Goal: Task Accomplishment & Management: Manage account settings

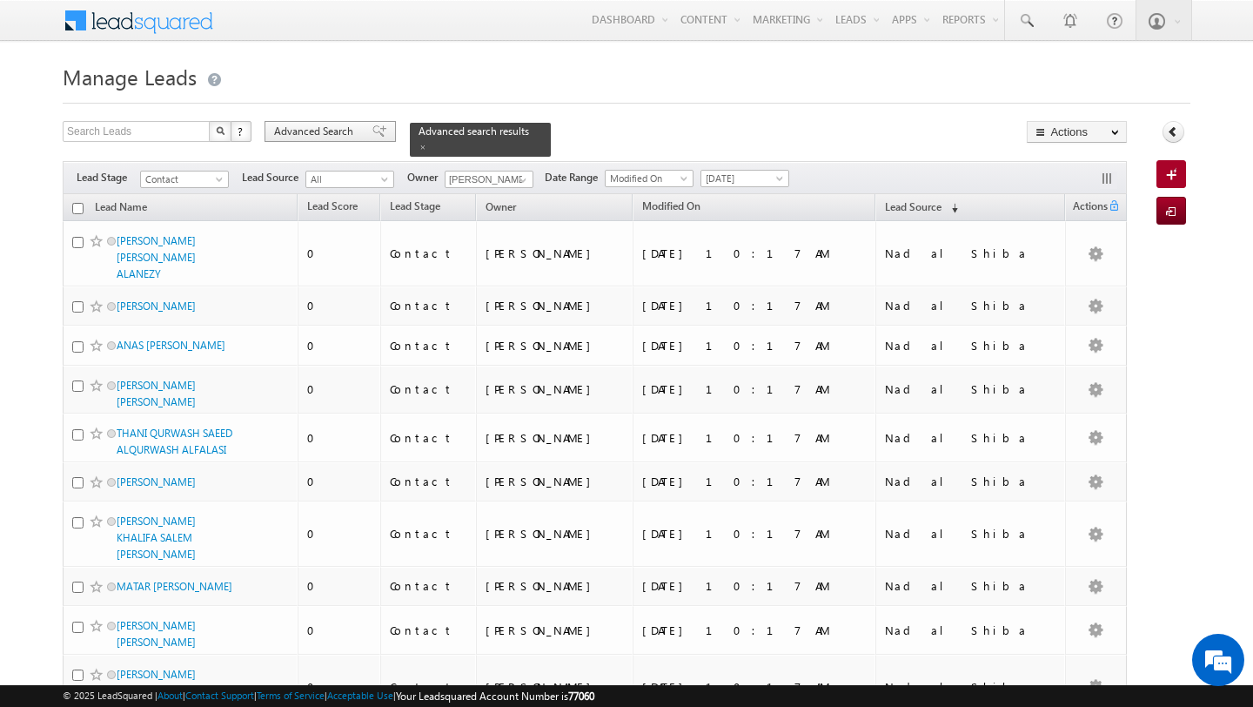
click at [340, 142] on div "Advanced Search" at bounding box center [330, 131] width 131 height 21
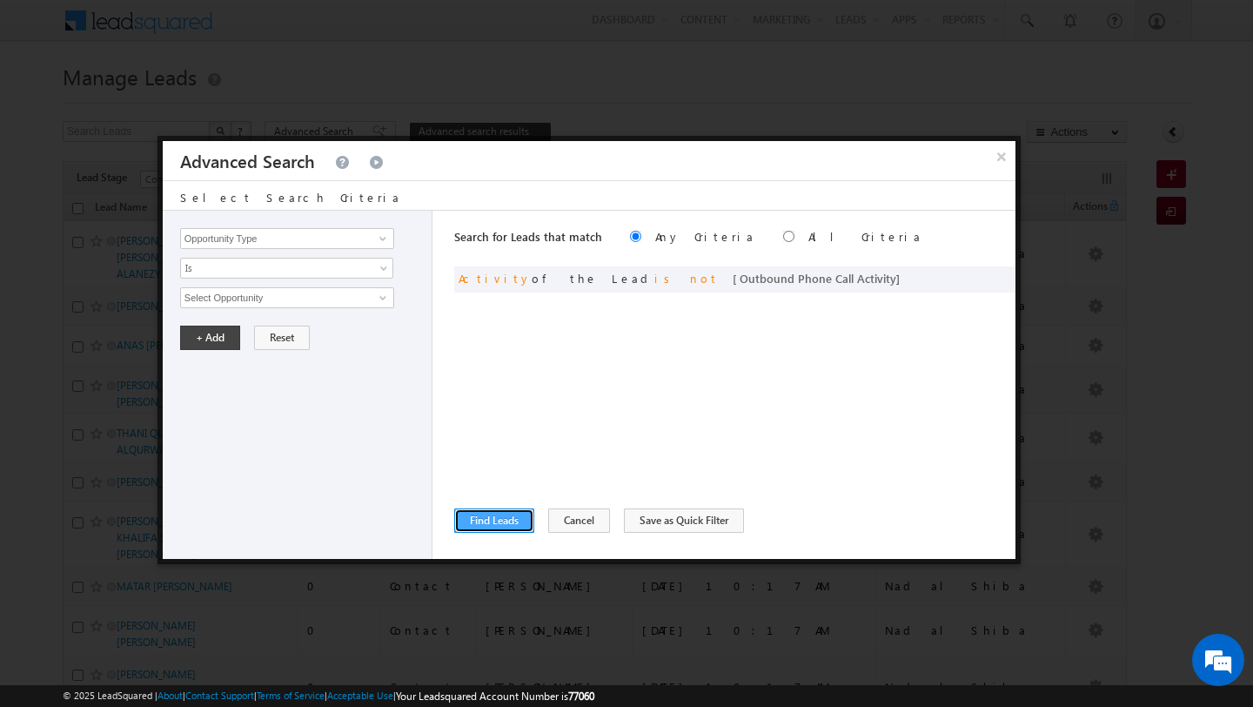
click at [484, 516] on button "Find Leads" at bounding box center [494, 520] width 80 height 24
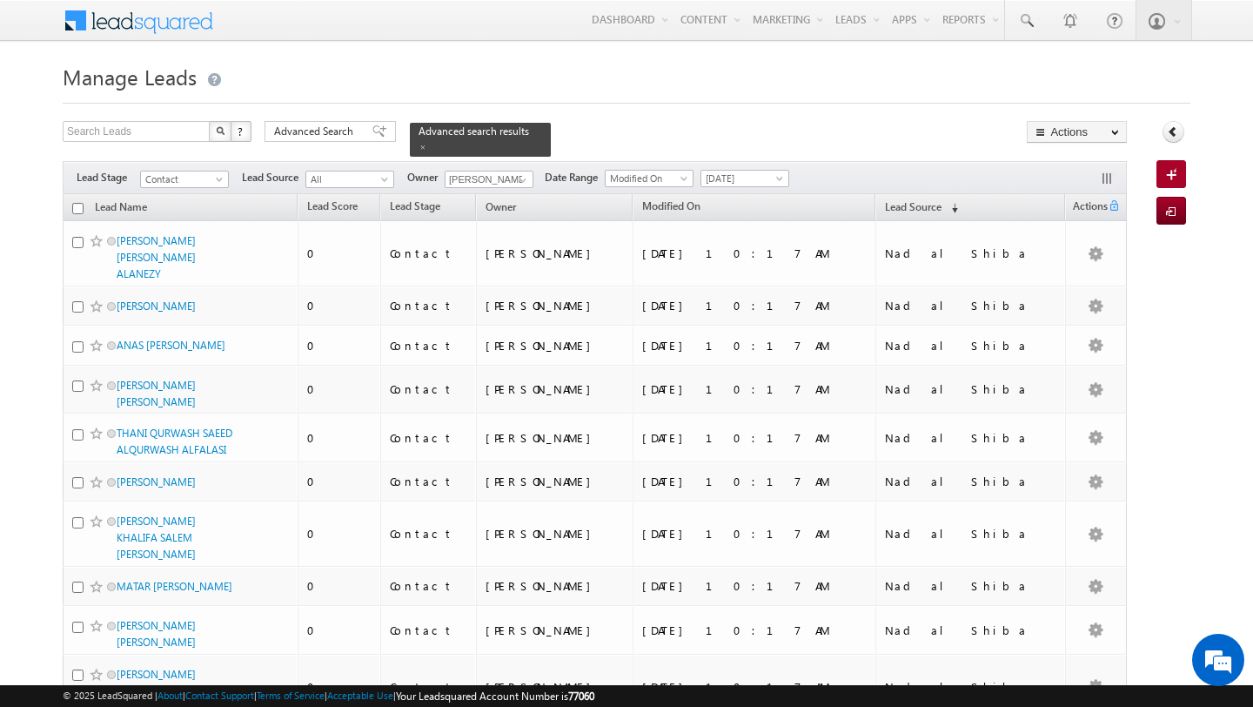
click at [78, 213] on input "checkbox" at bounding box center [77, 208] width 11 height 11
checkbox input "true"
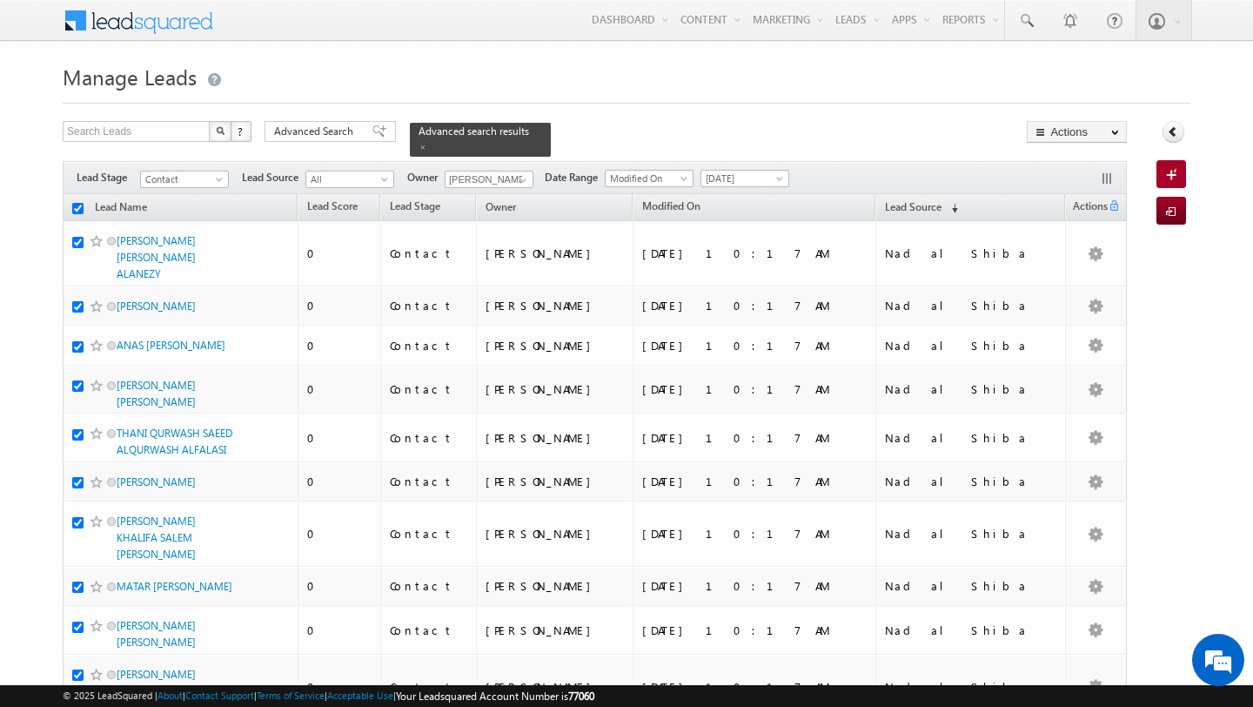
checkbox input "true"
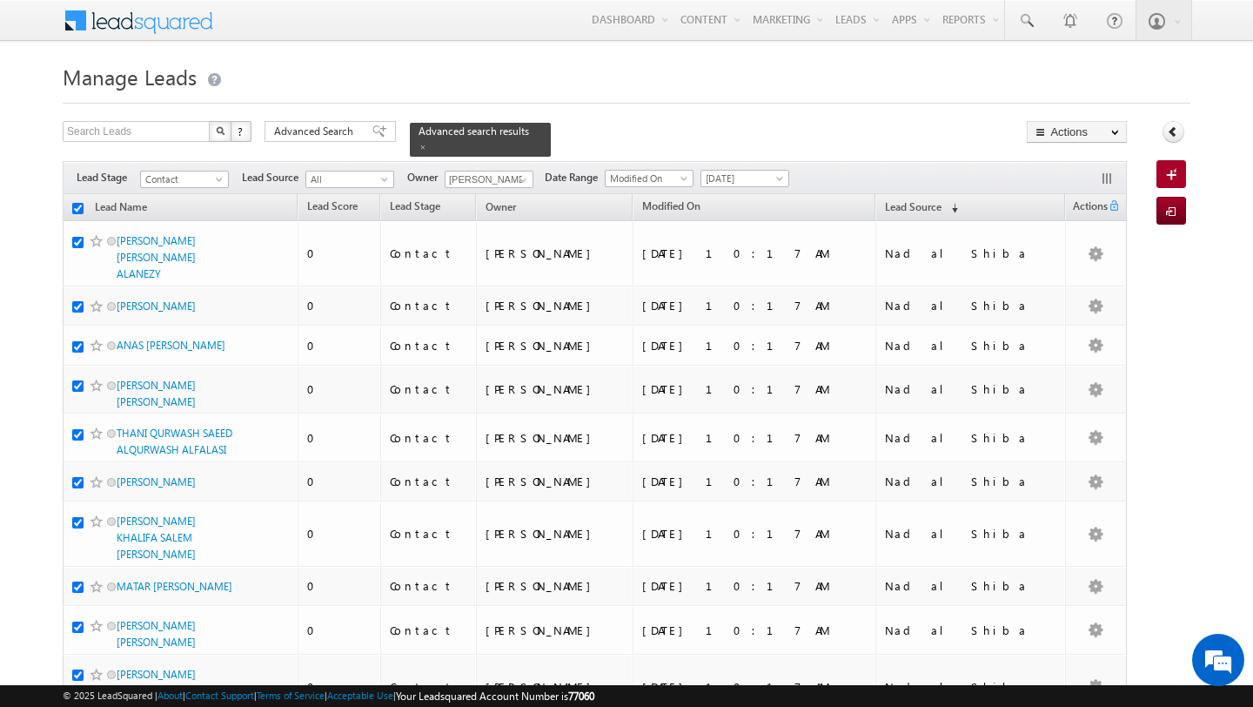
checkbox input "true"
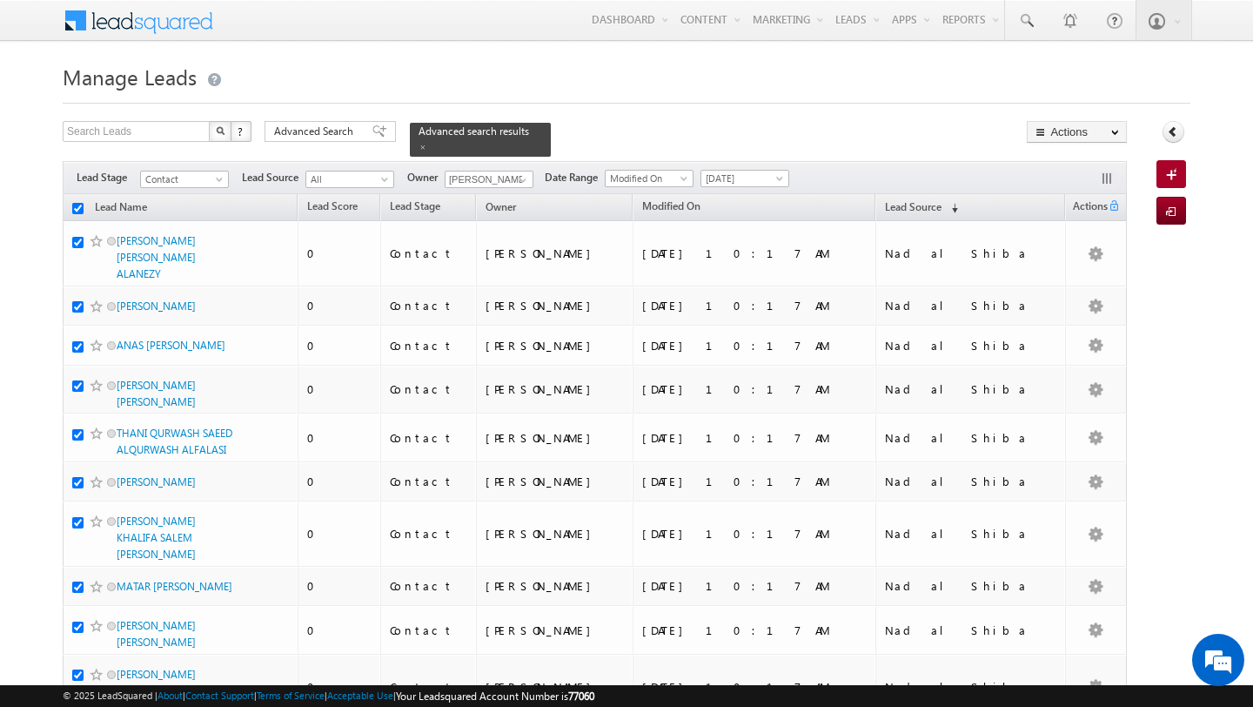
checkbox input "true"
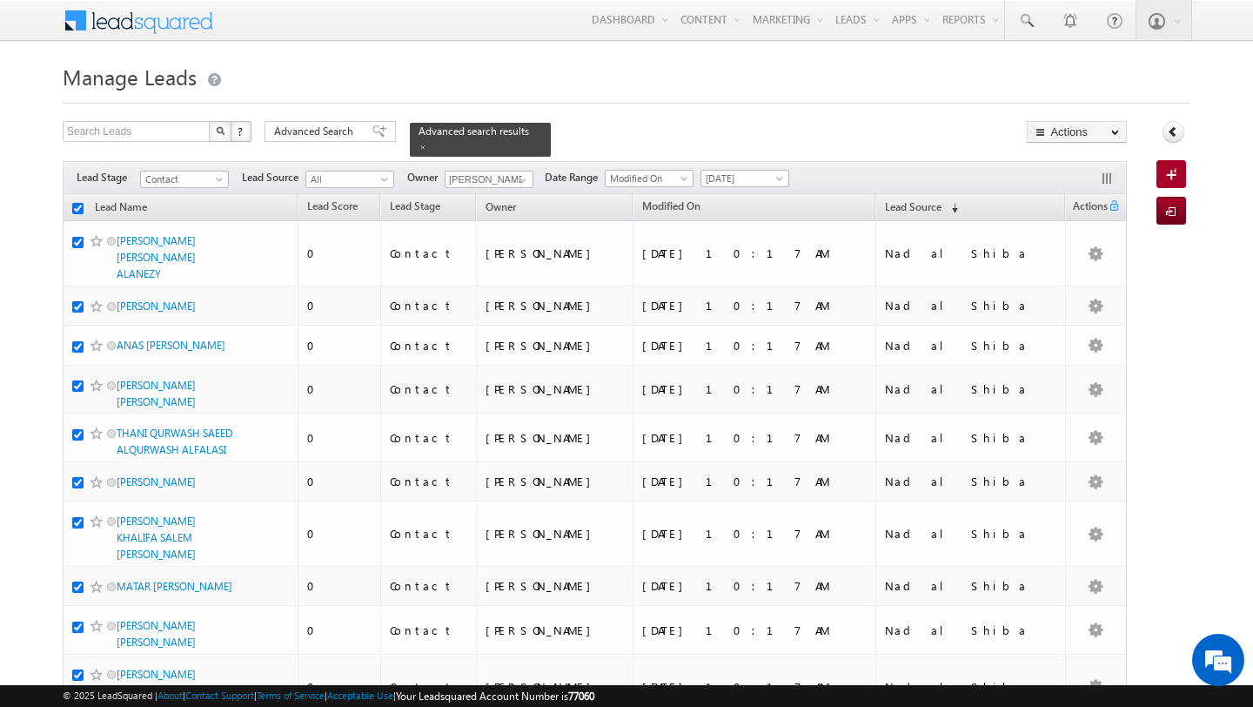
checkbox input "true"
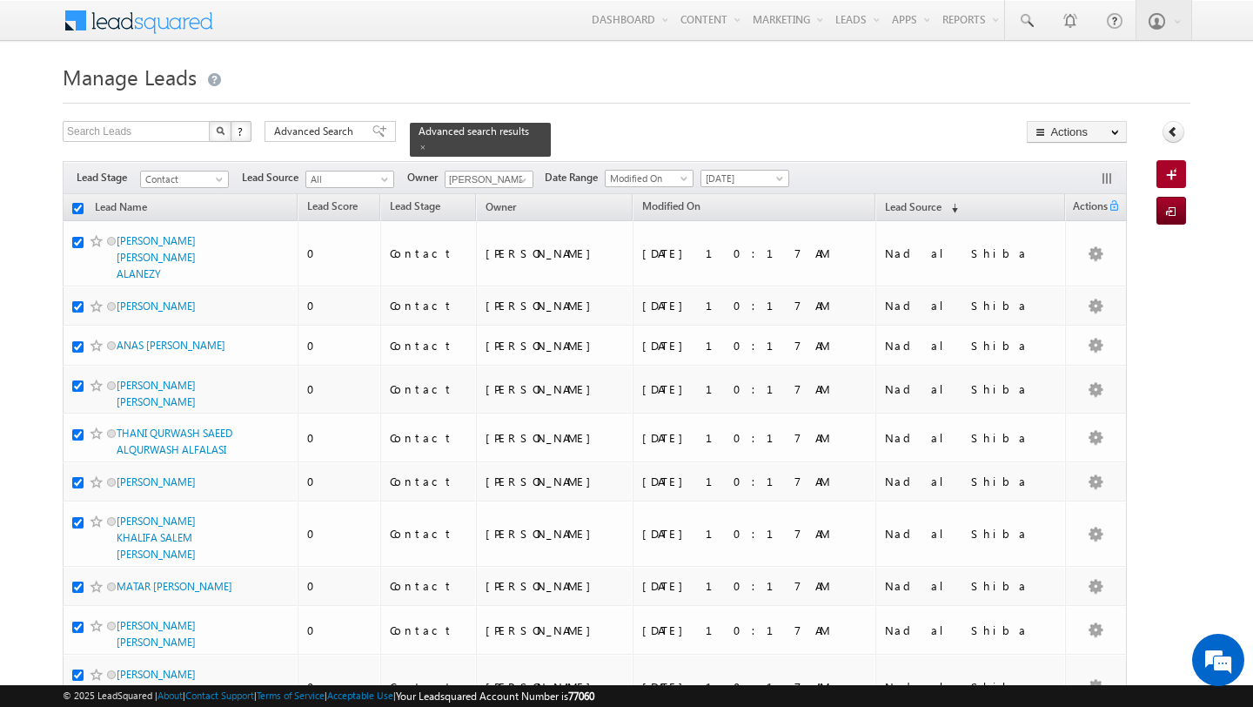
checkbox input "true"
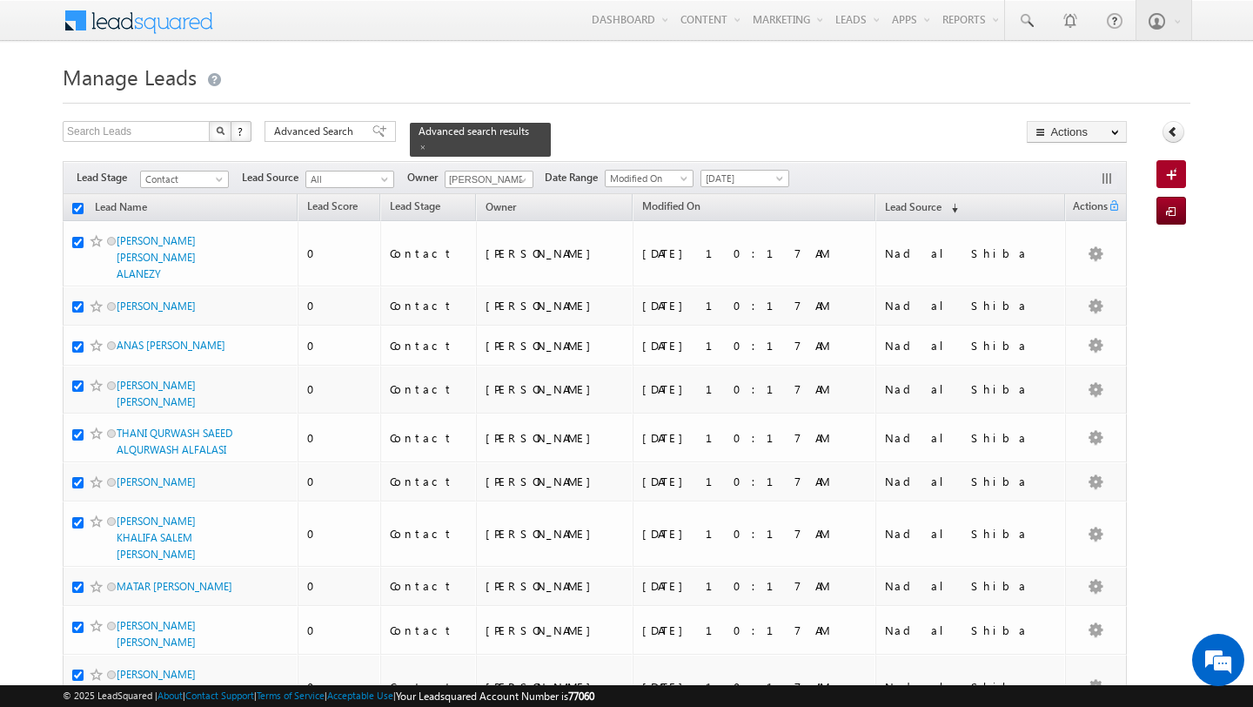
checkbox input "true"
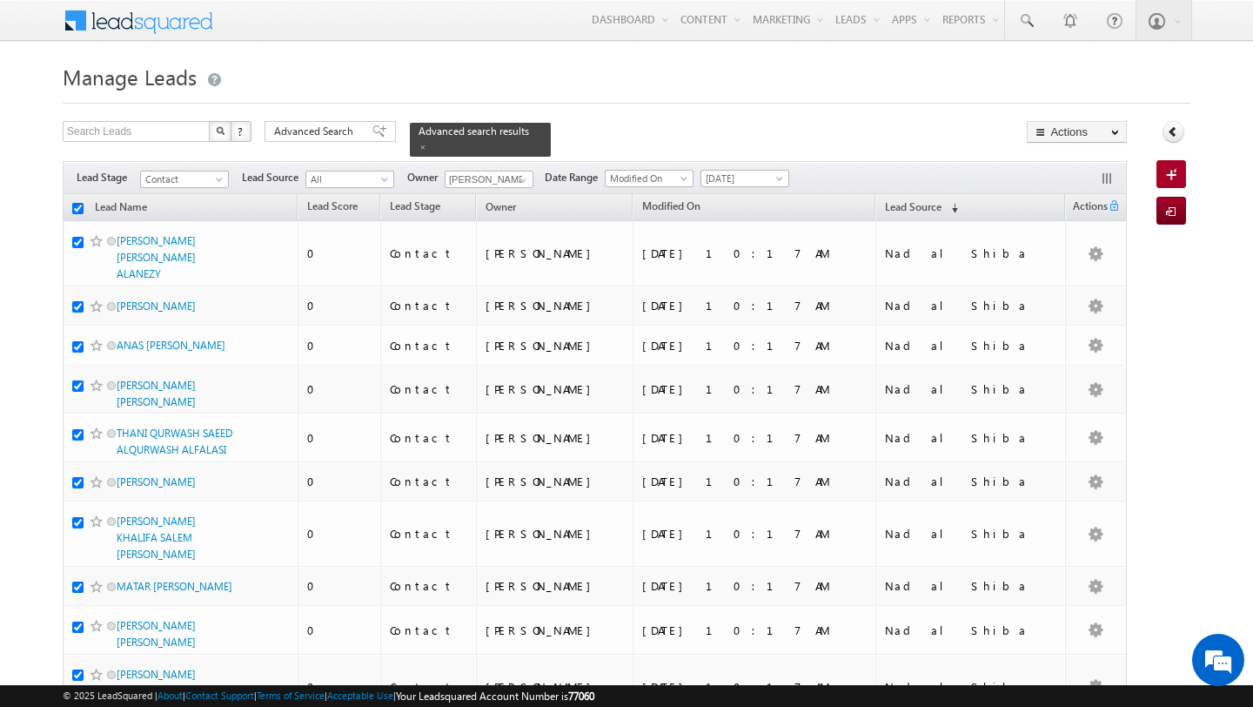
checkbox input "true"
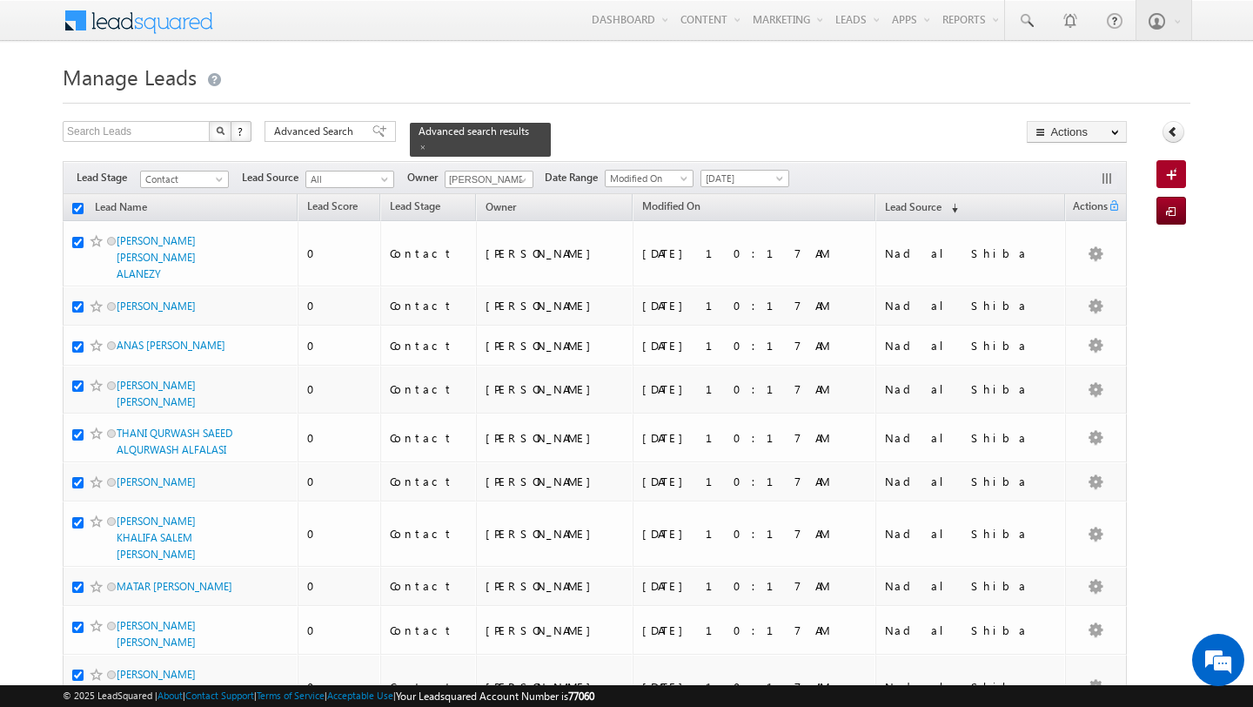
checkbox input "true"
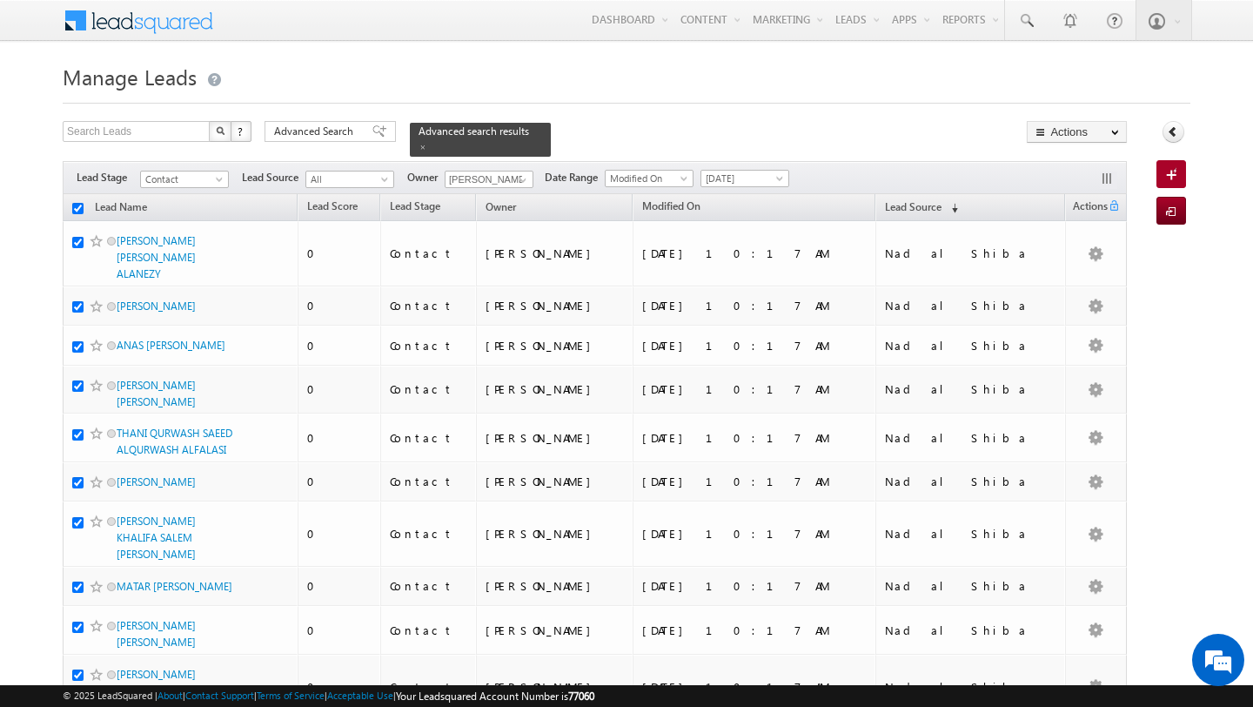
checkbox input "true"
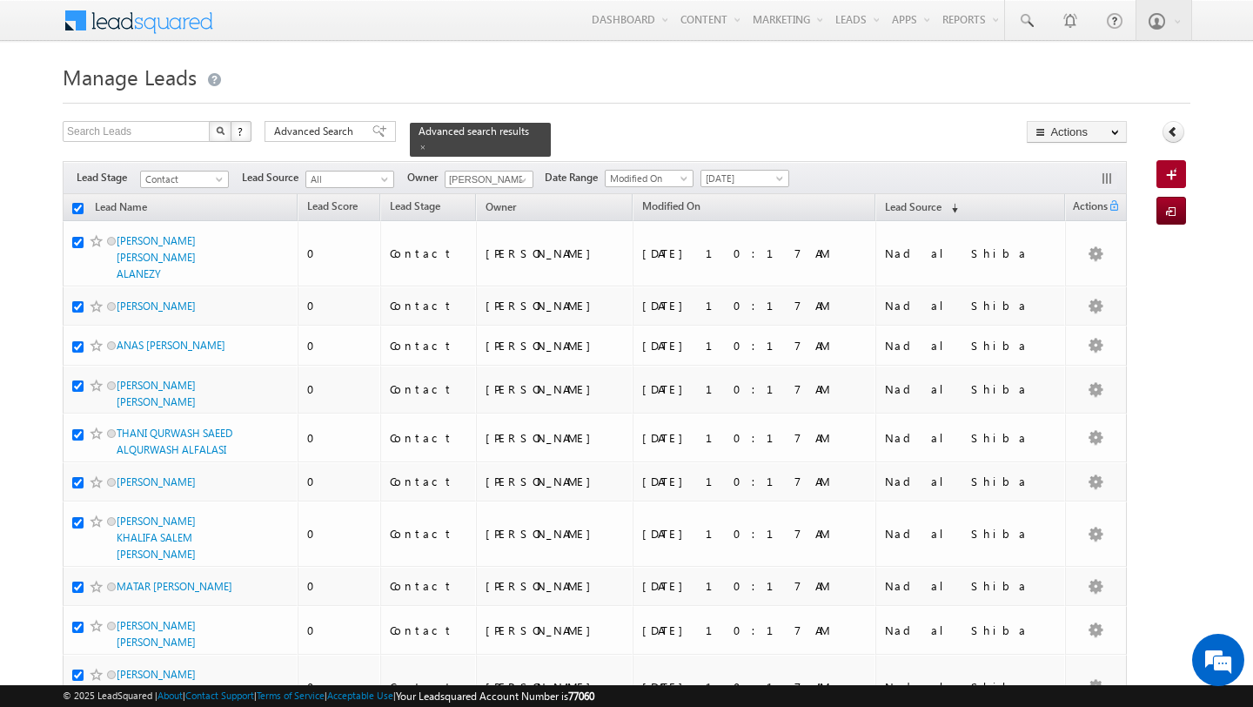
checkbox input "true"
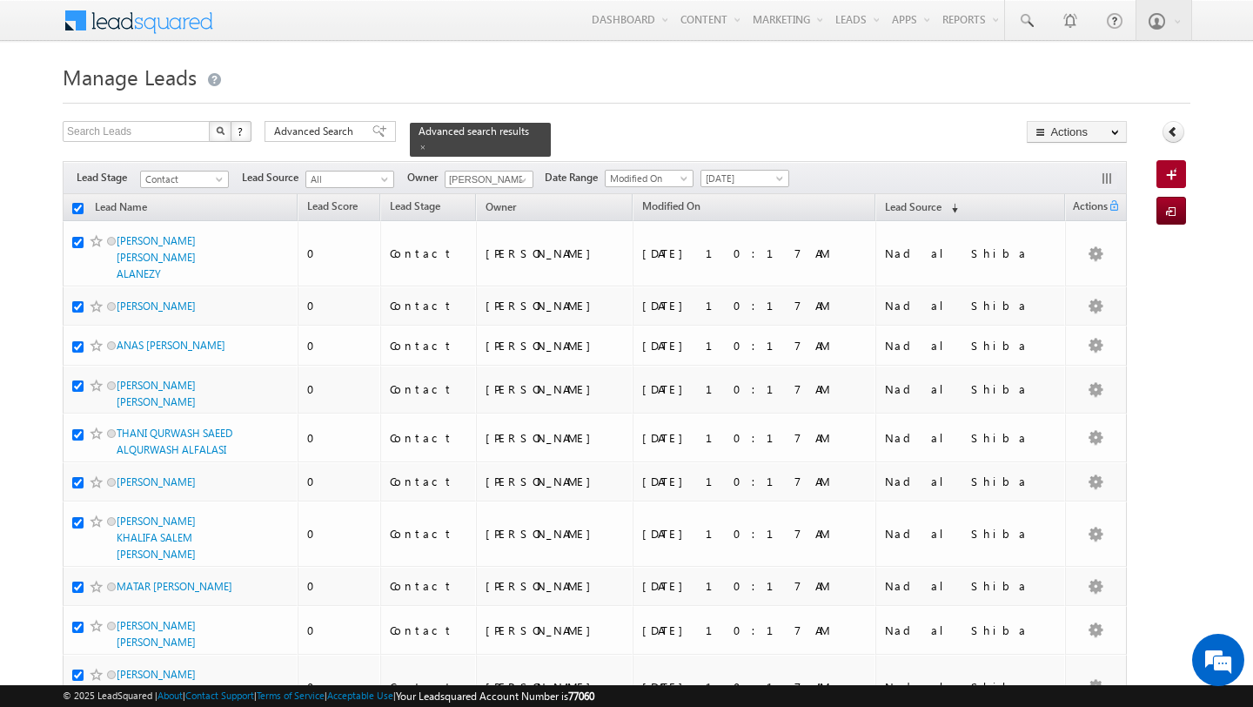
checkbox input "true"
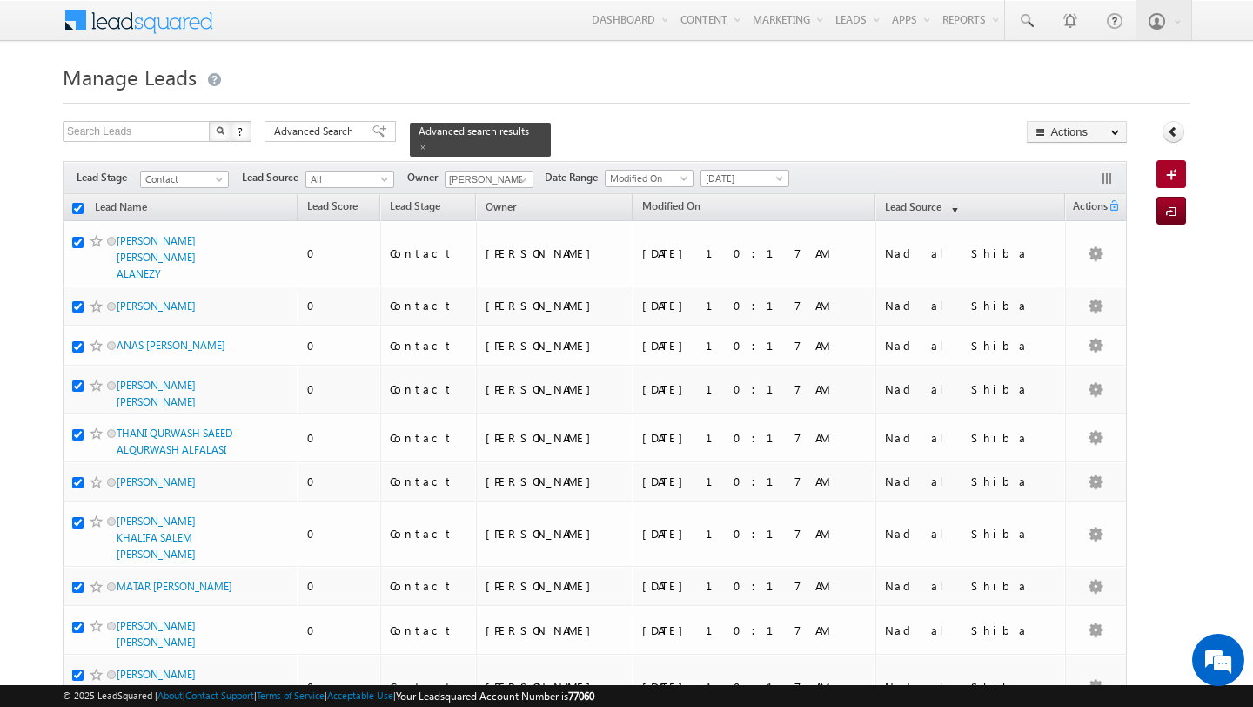
checkbox input "true"
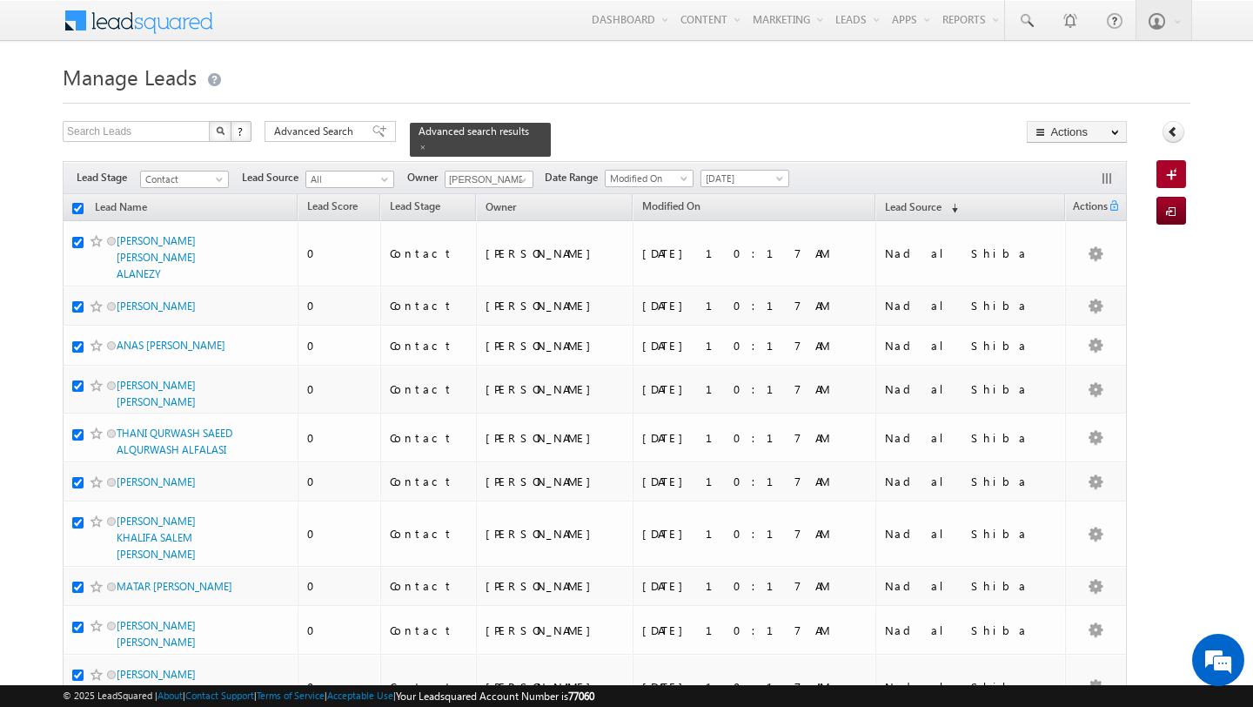
checkbox input "true"
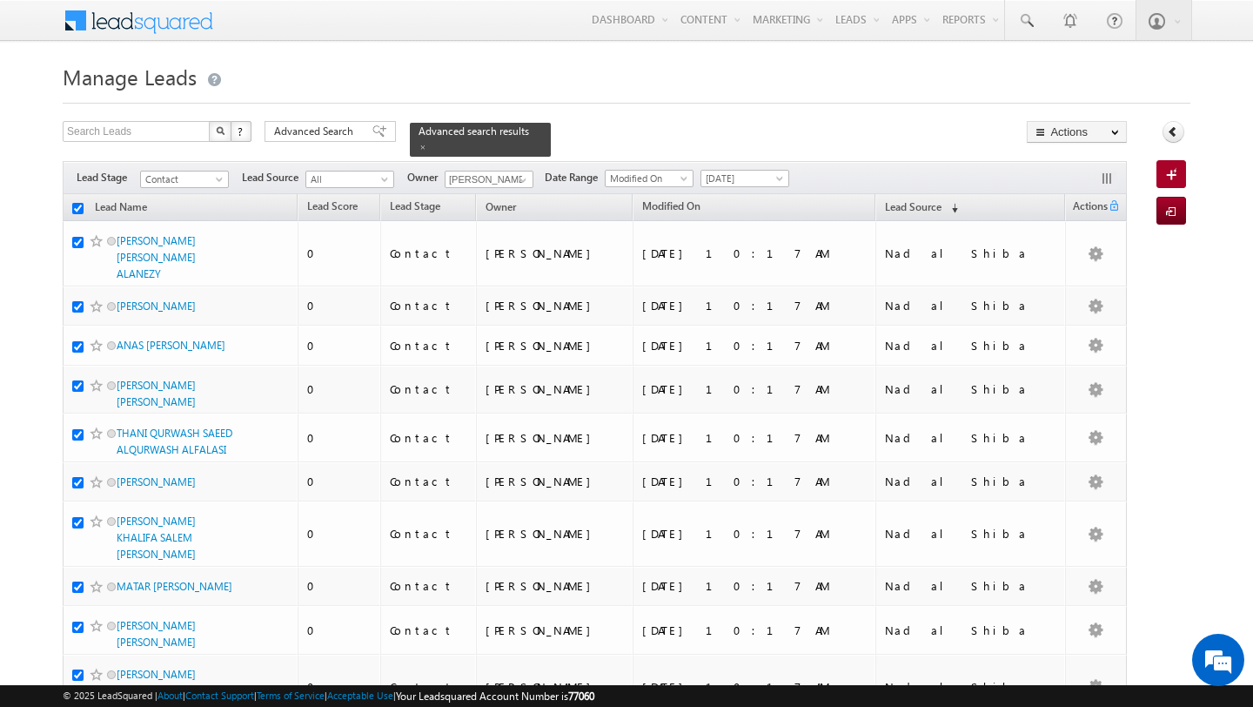
checkbox input "true"
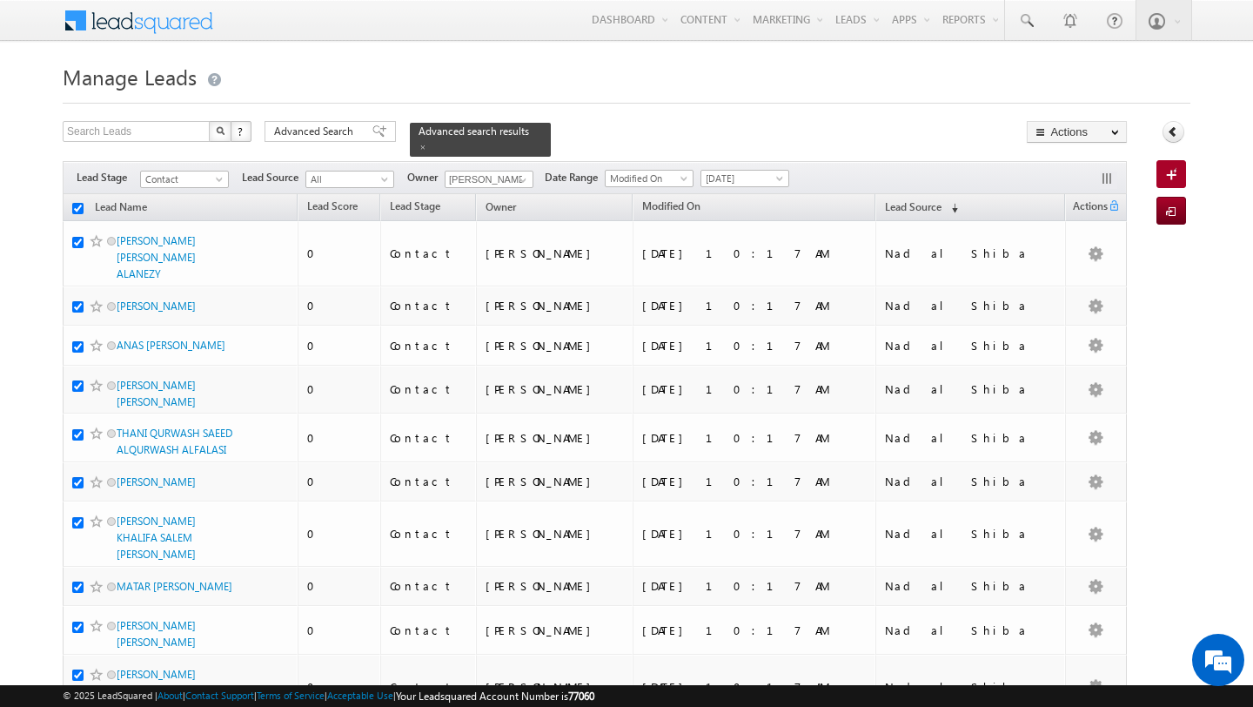
checkbox input "true"
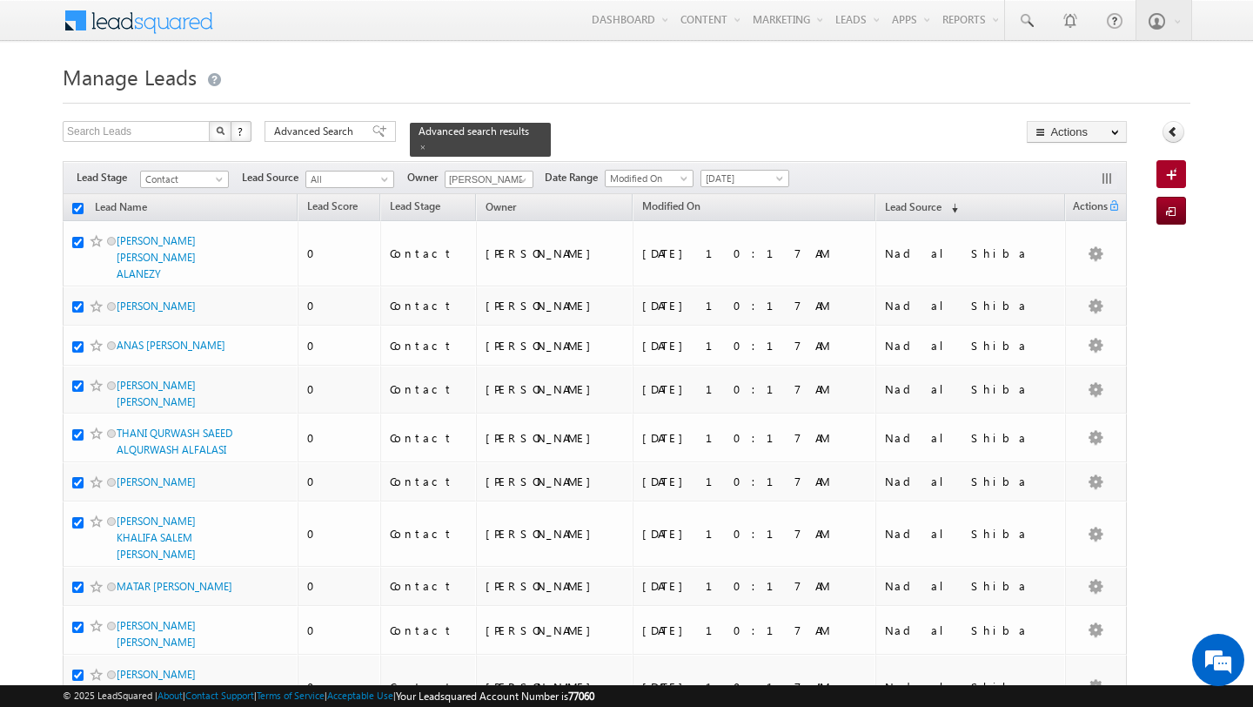
checkbox input "true"
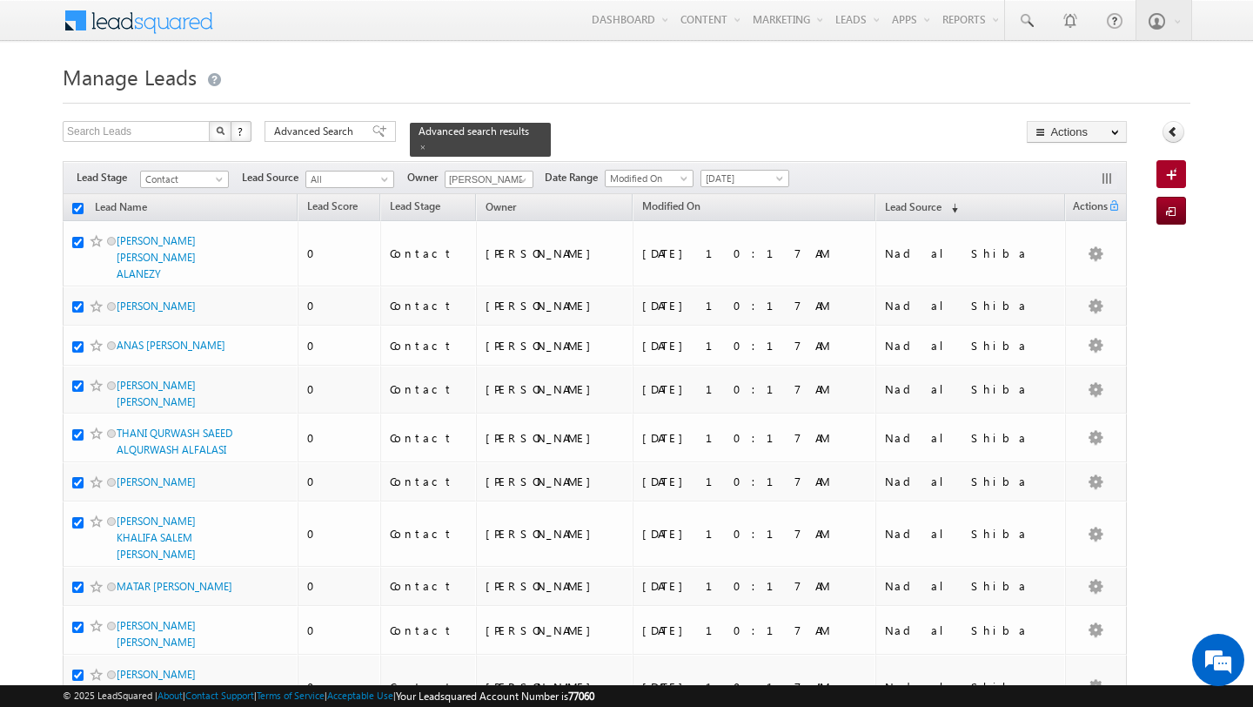
checkbox input "true"
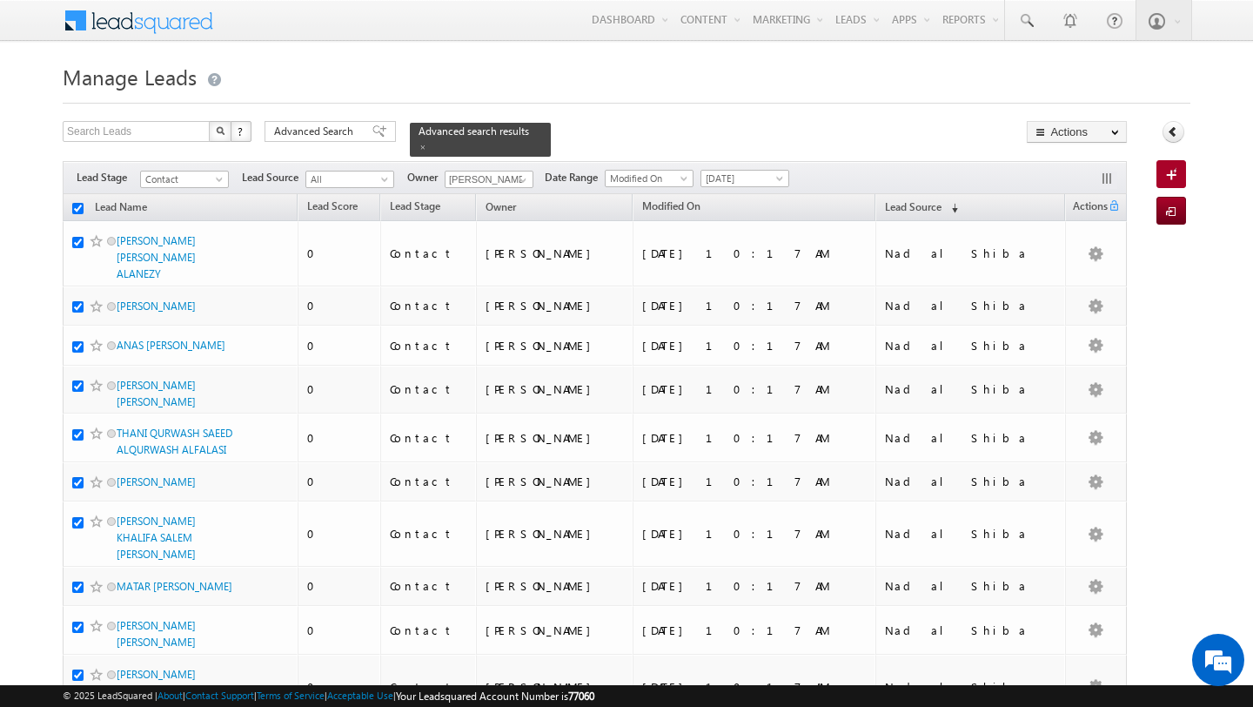
checkbox input "true"
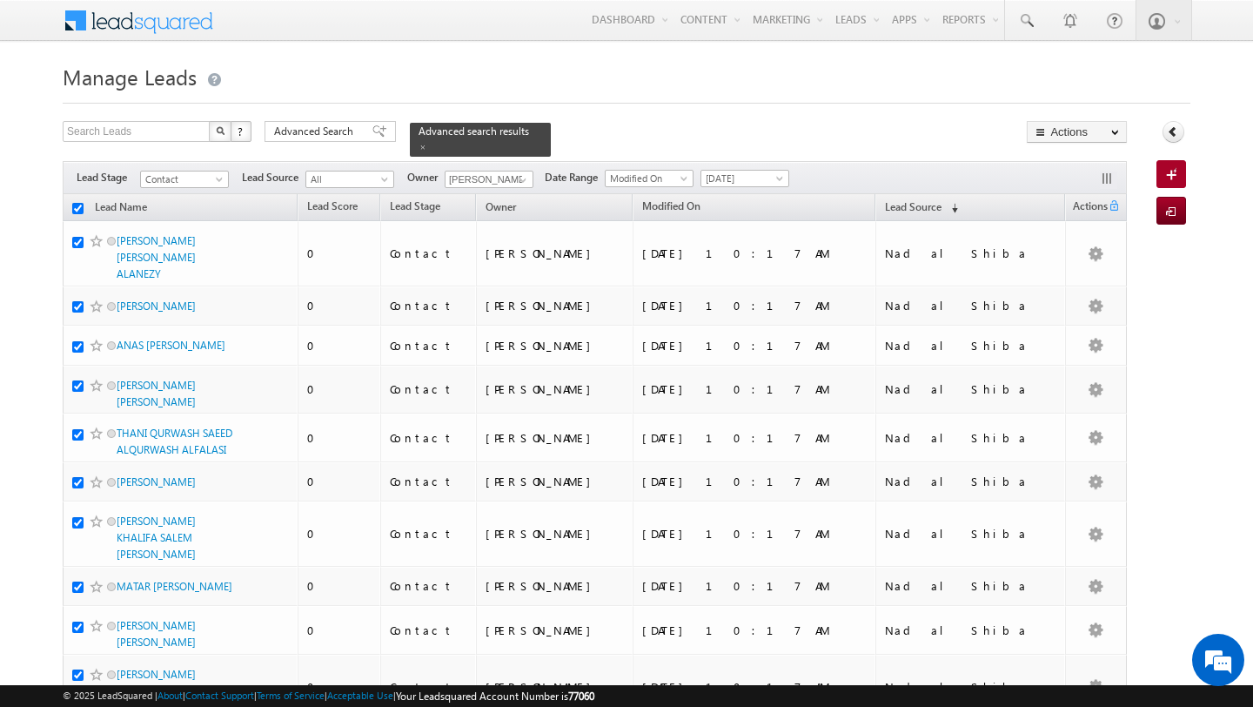
checkbox input "true"
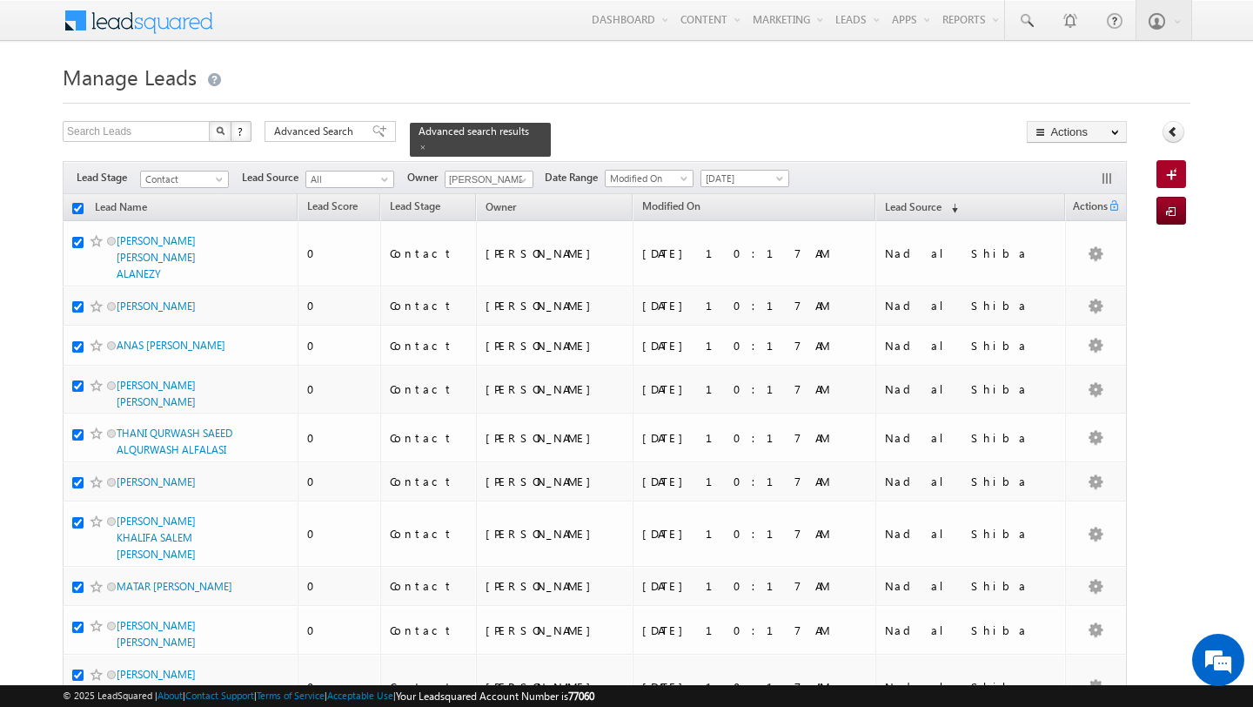
checkbox input "true"
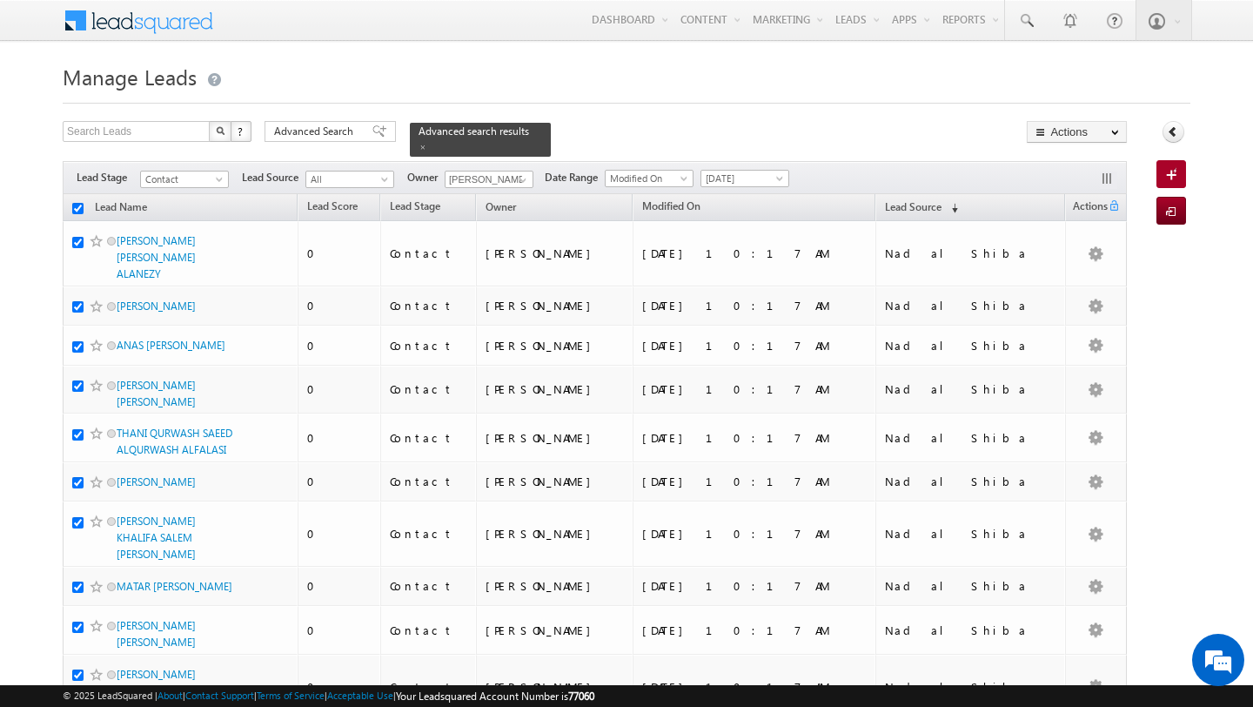
checkbox input "true"
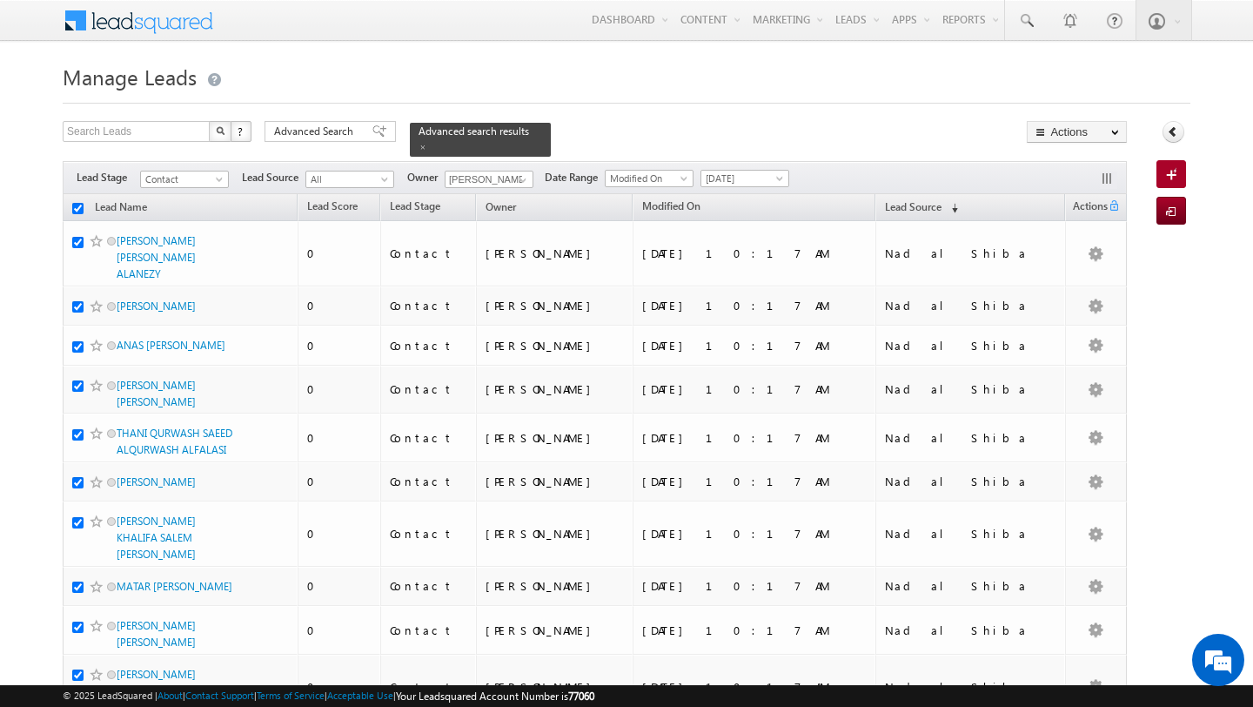
checkbox input "true"
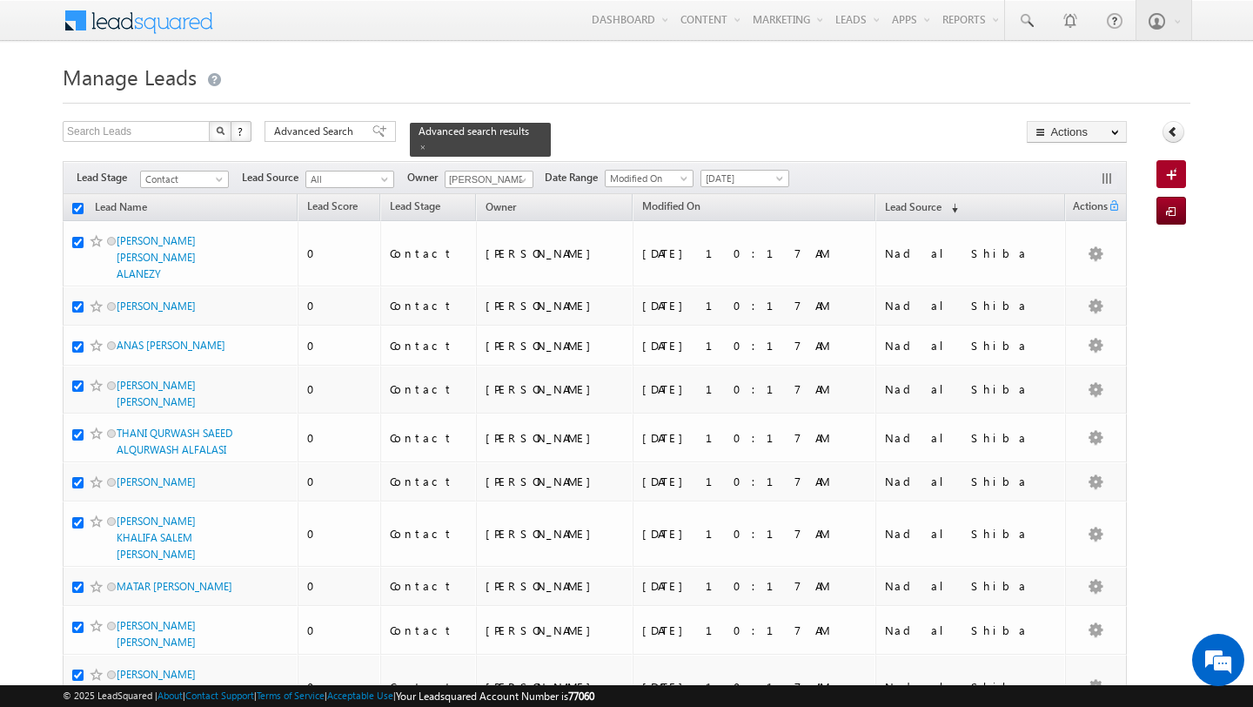
checkbox input "true"
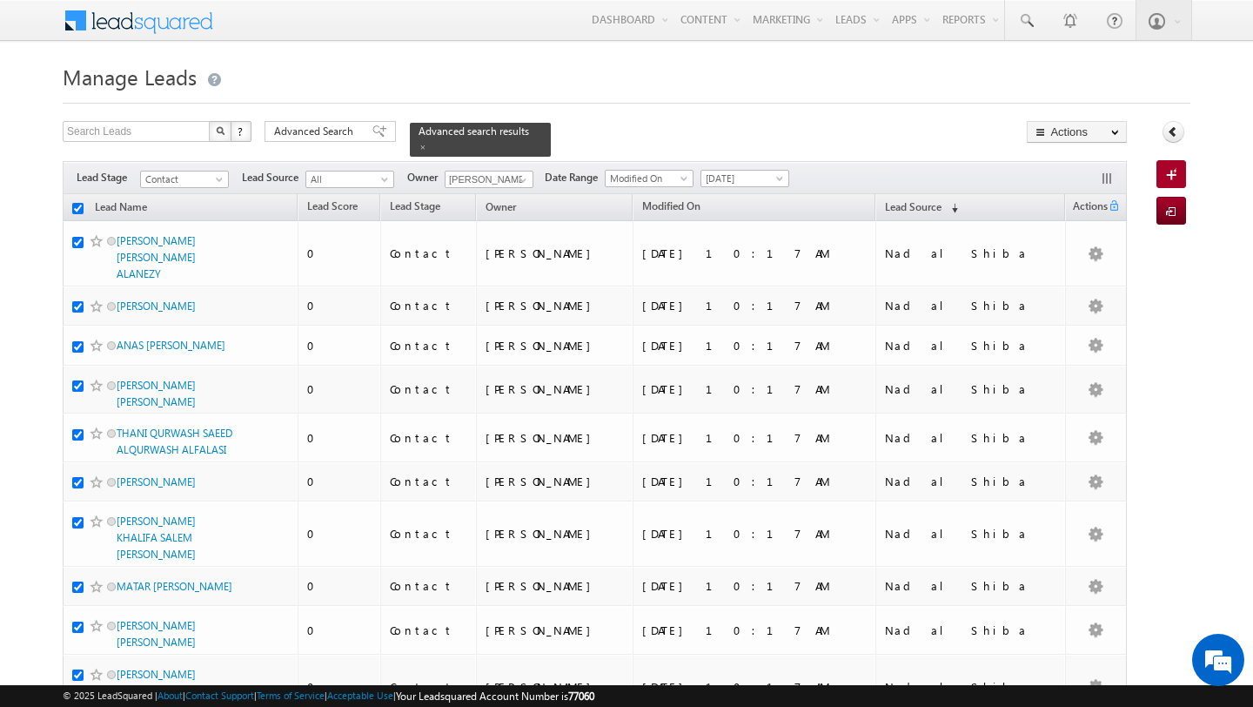
checkbox input "true"
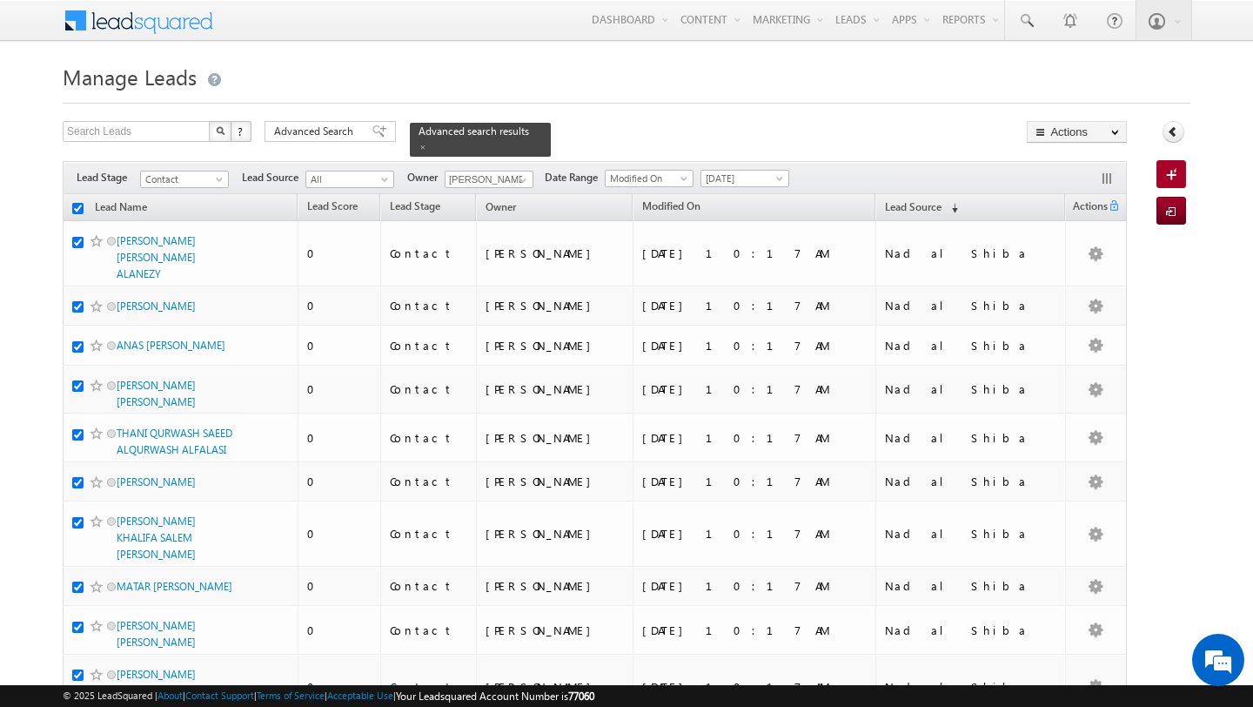
checkbox input "true"
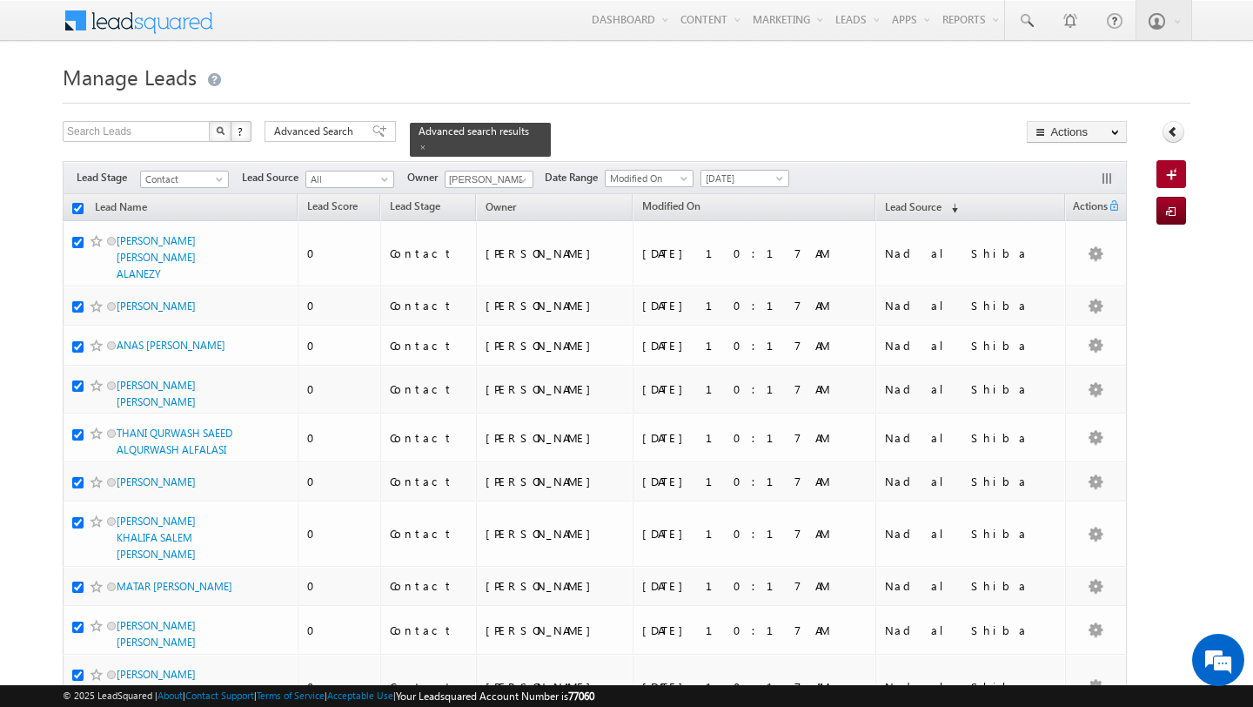
checkbox input "true"
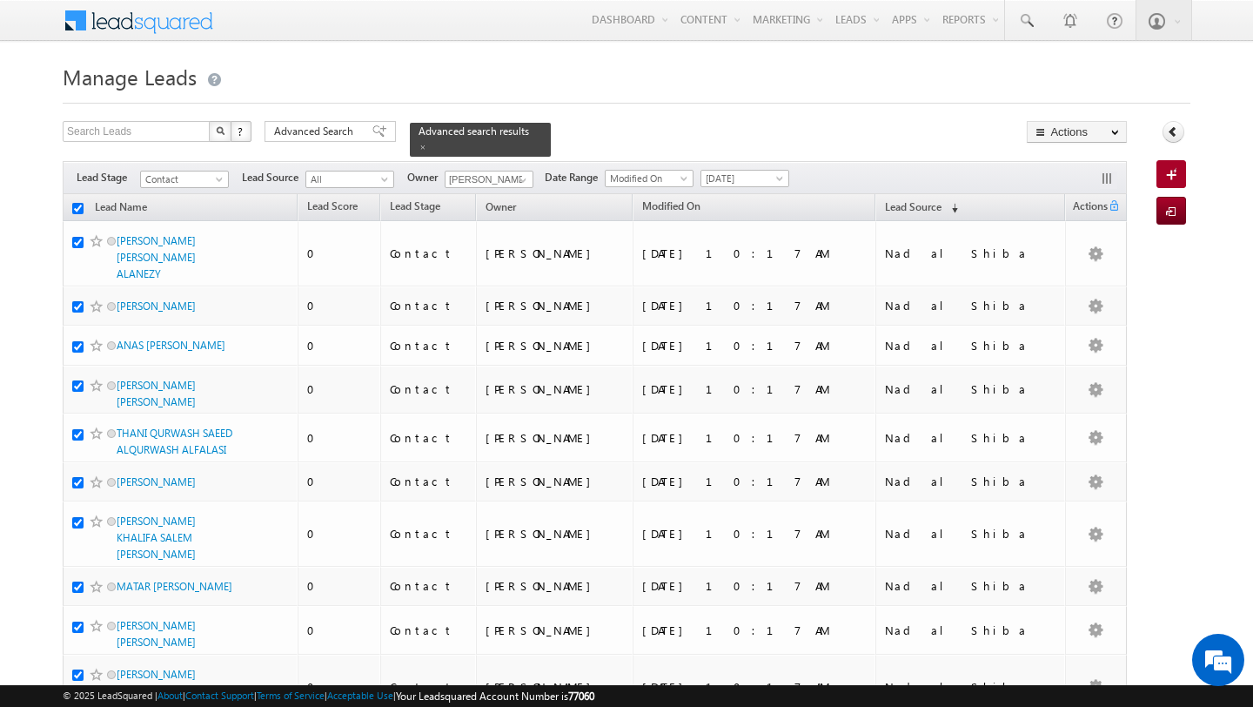
checkbox input "true"
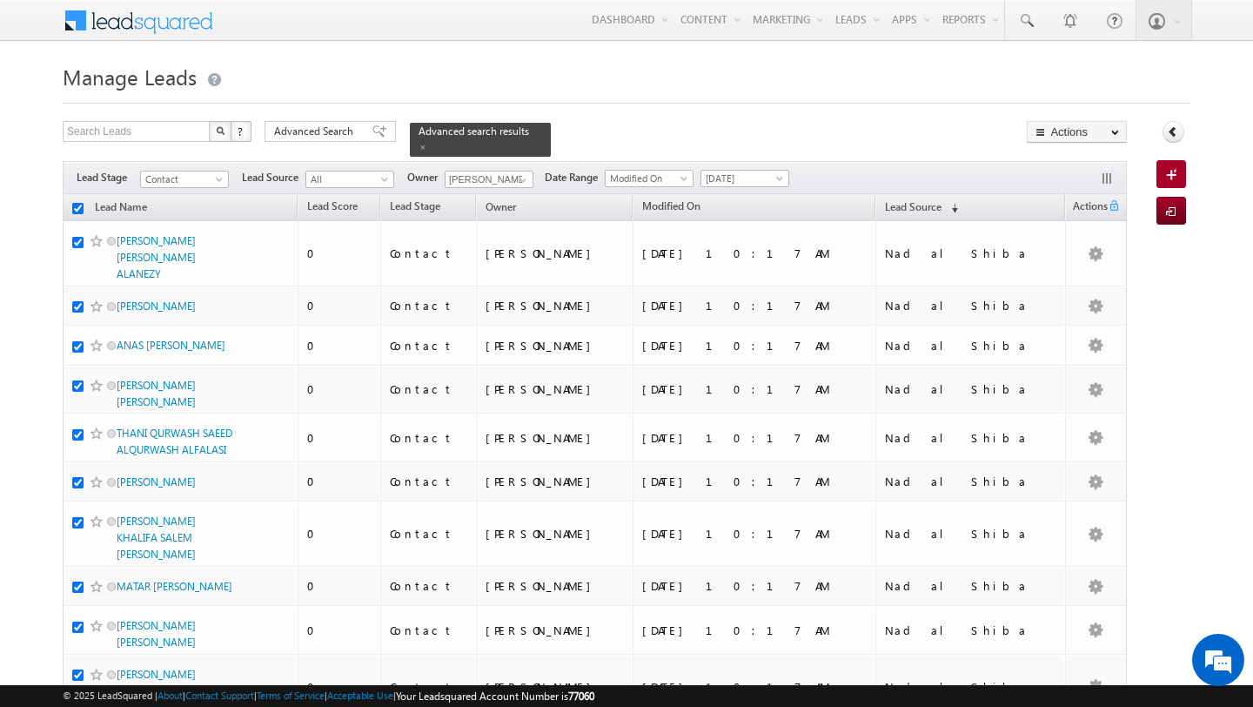
checkbox input "true"
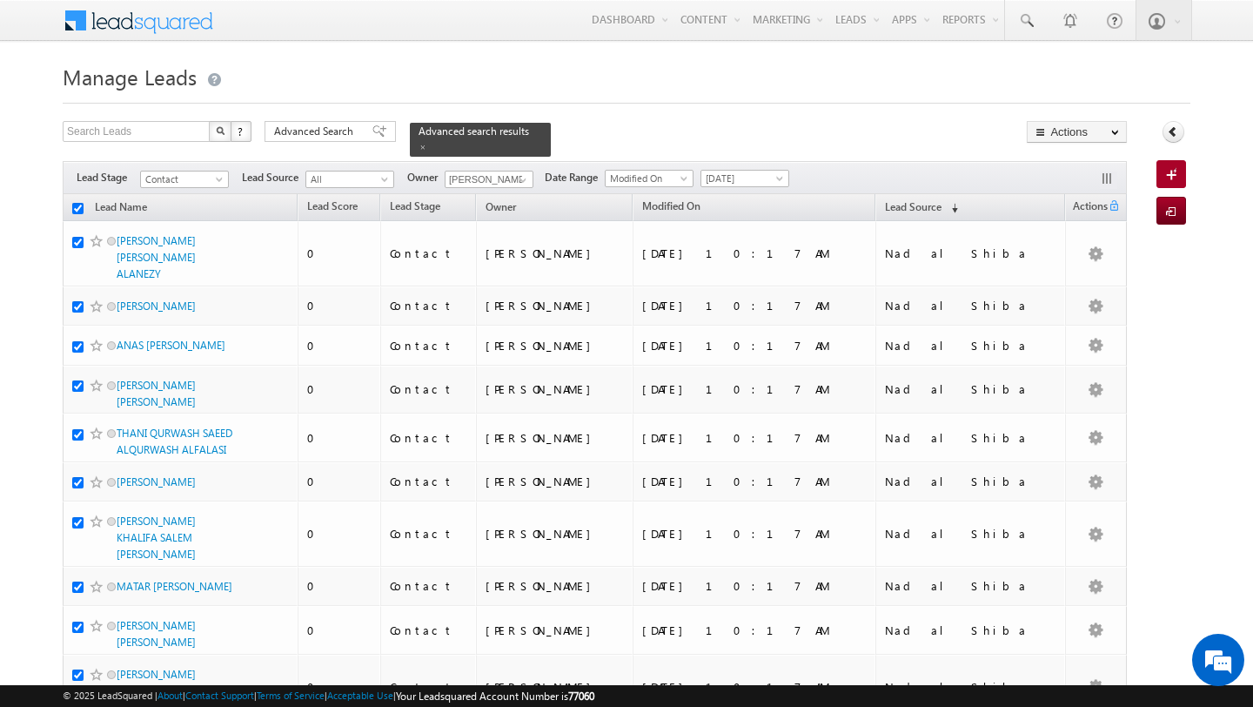
checkbox input "true"
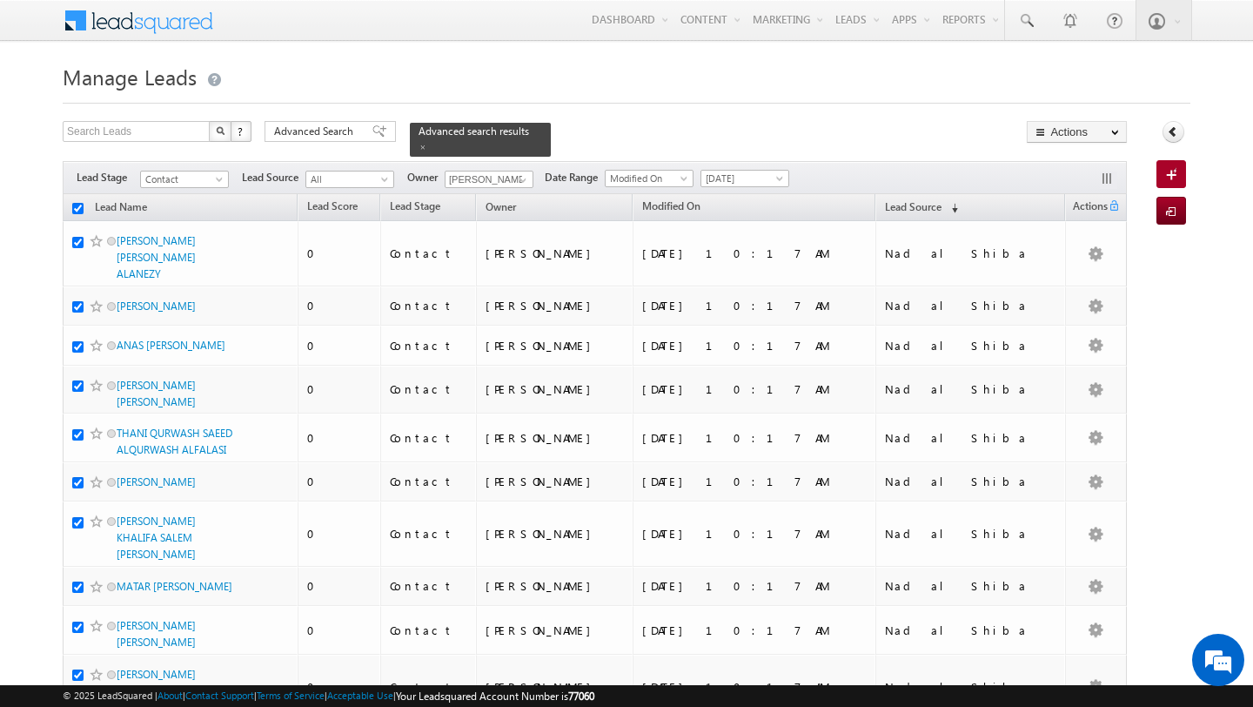
checkbox input "true"
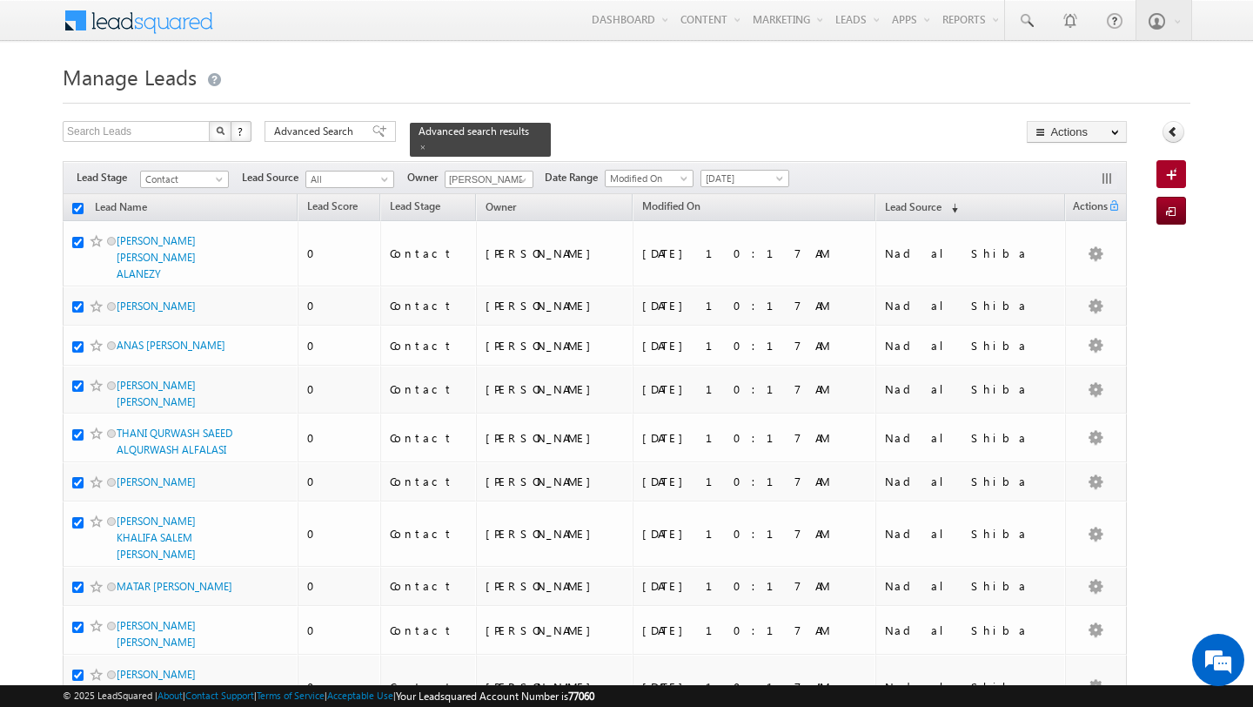
checkbox input "true"
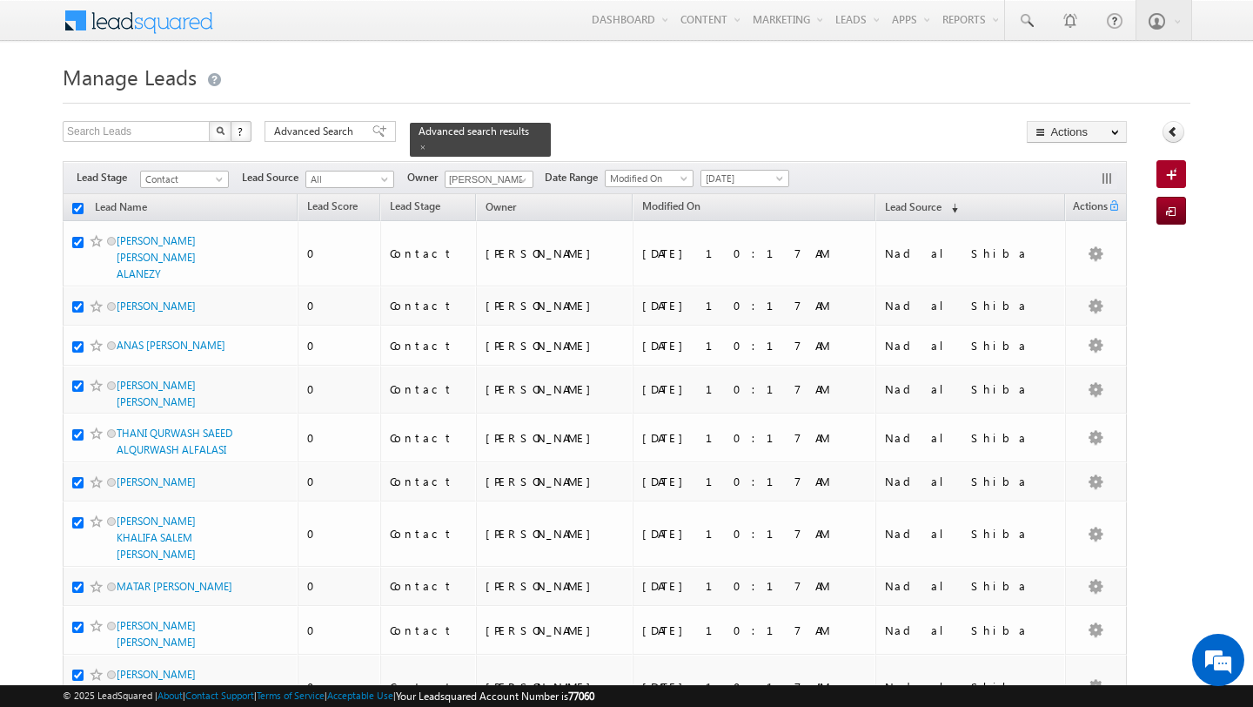
checkbox input "true"
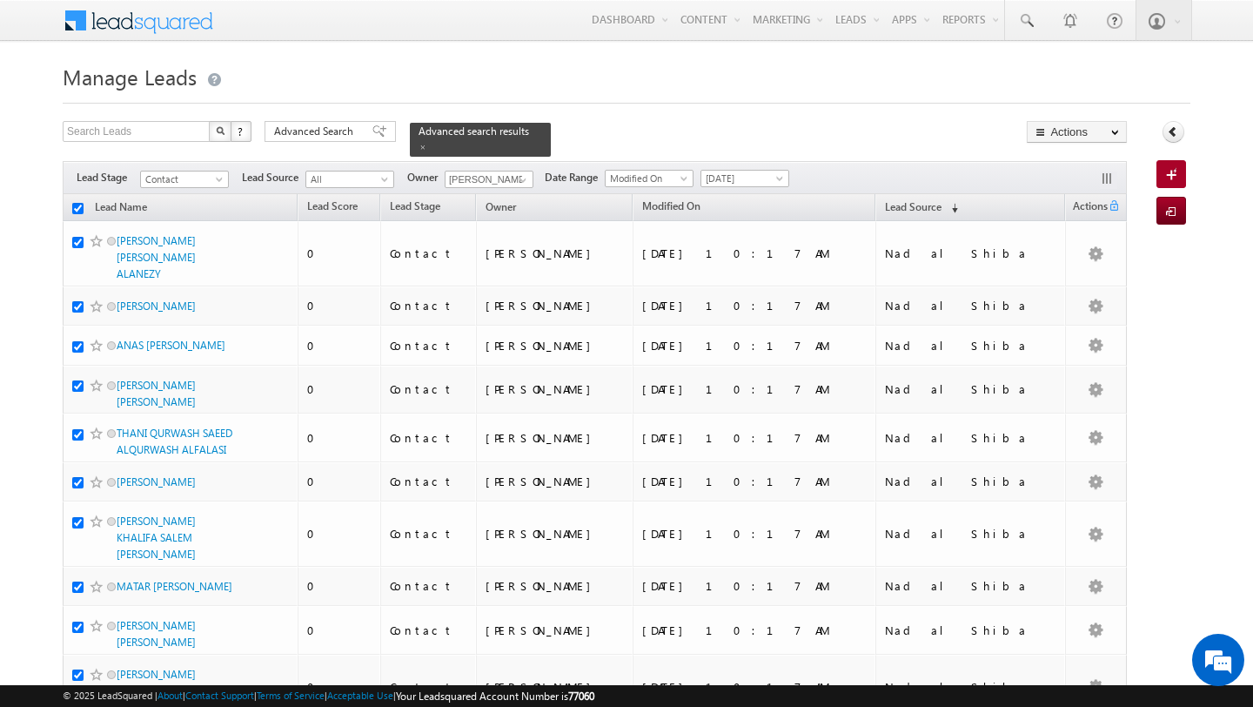
checkbox input "true"
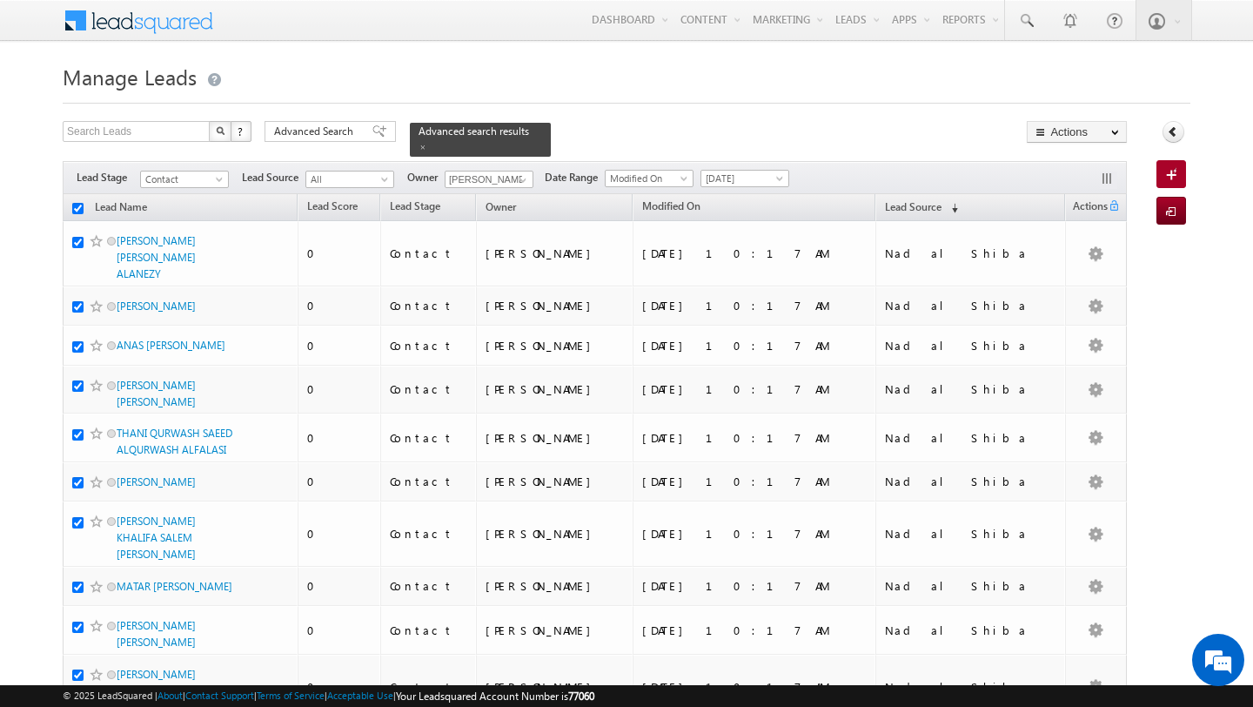
checkbox input "true"
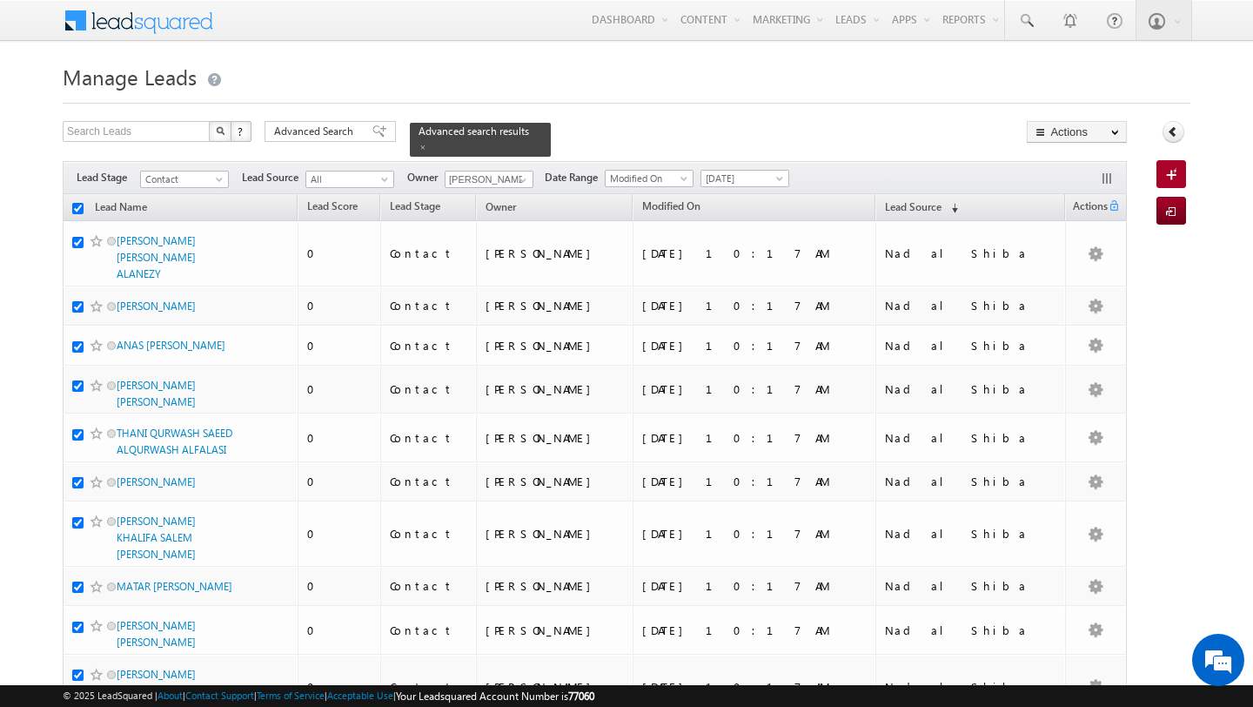
checkbox input "true"
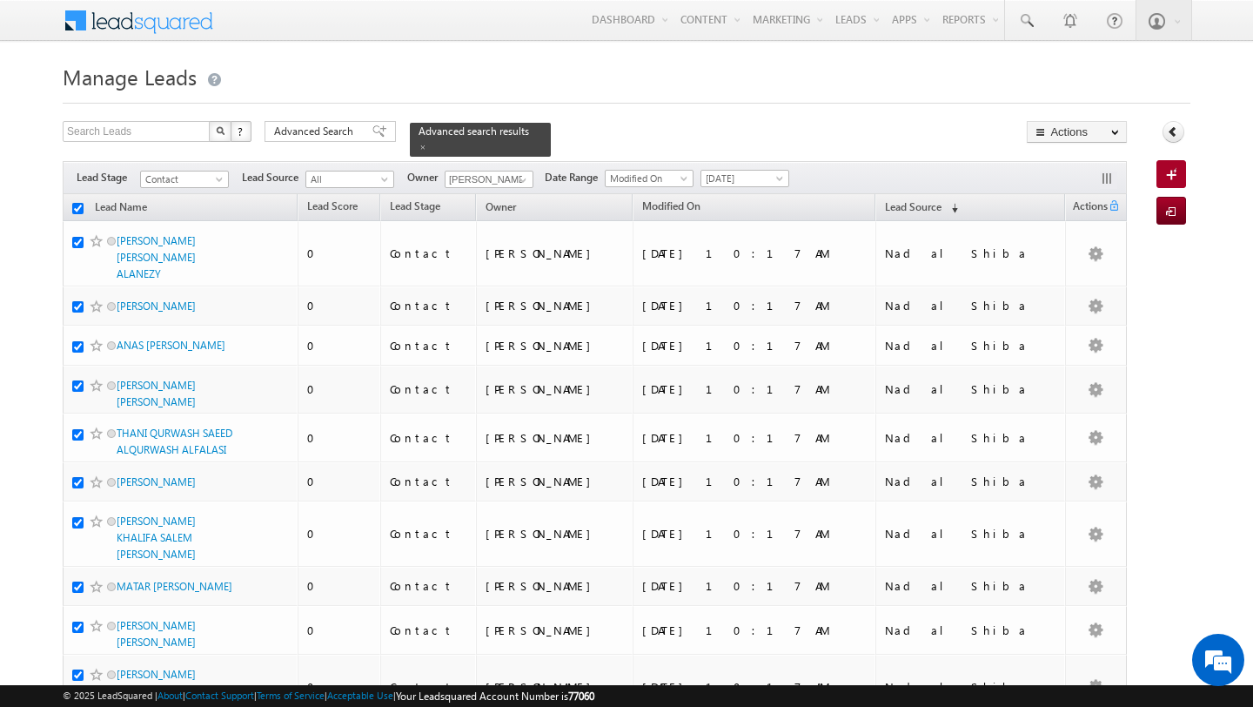
checkbox input "true"
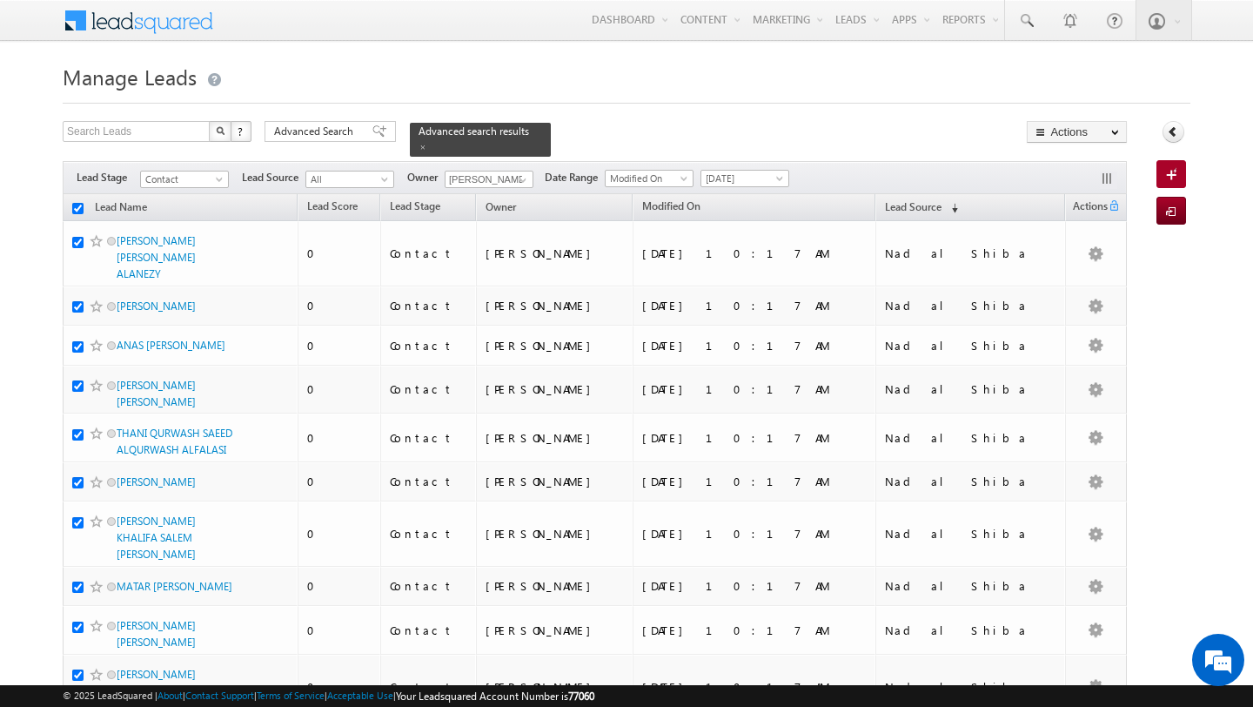
checkbox input "true"
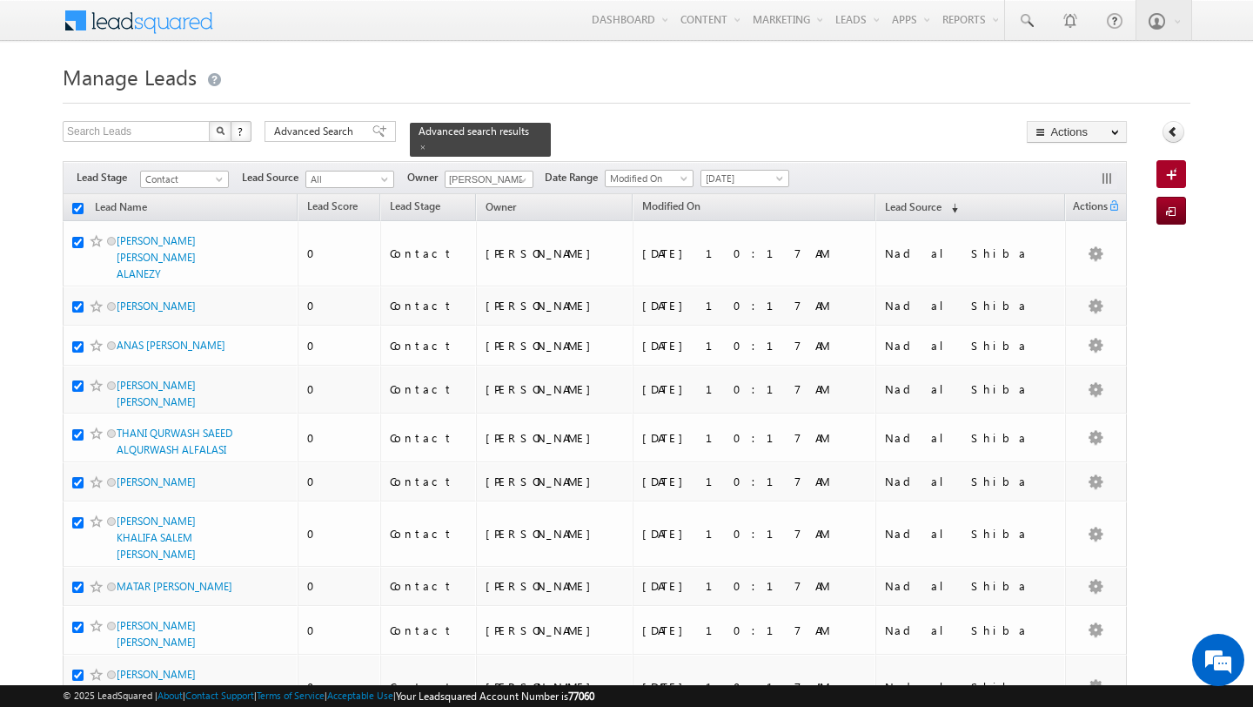
checkbox input "true"
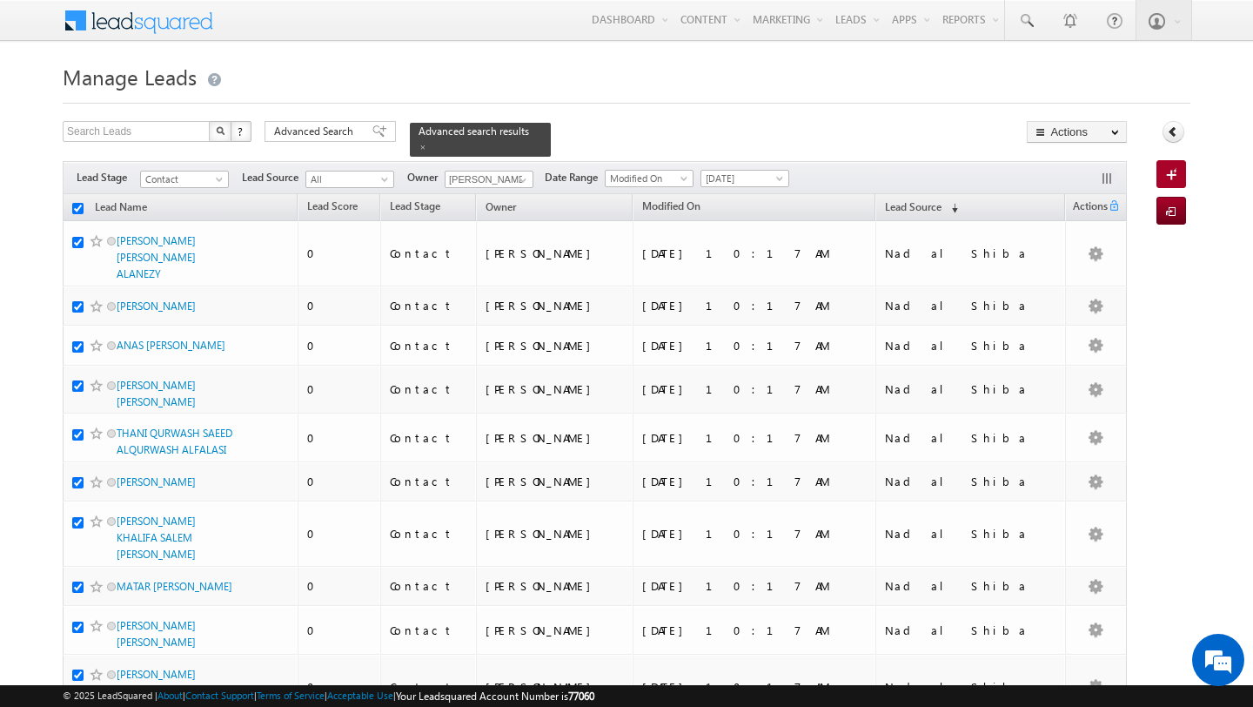
checkbox input "true"
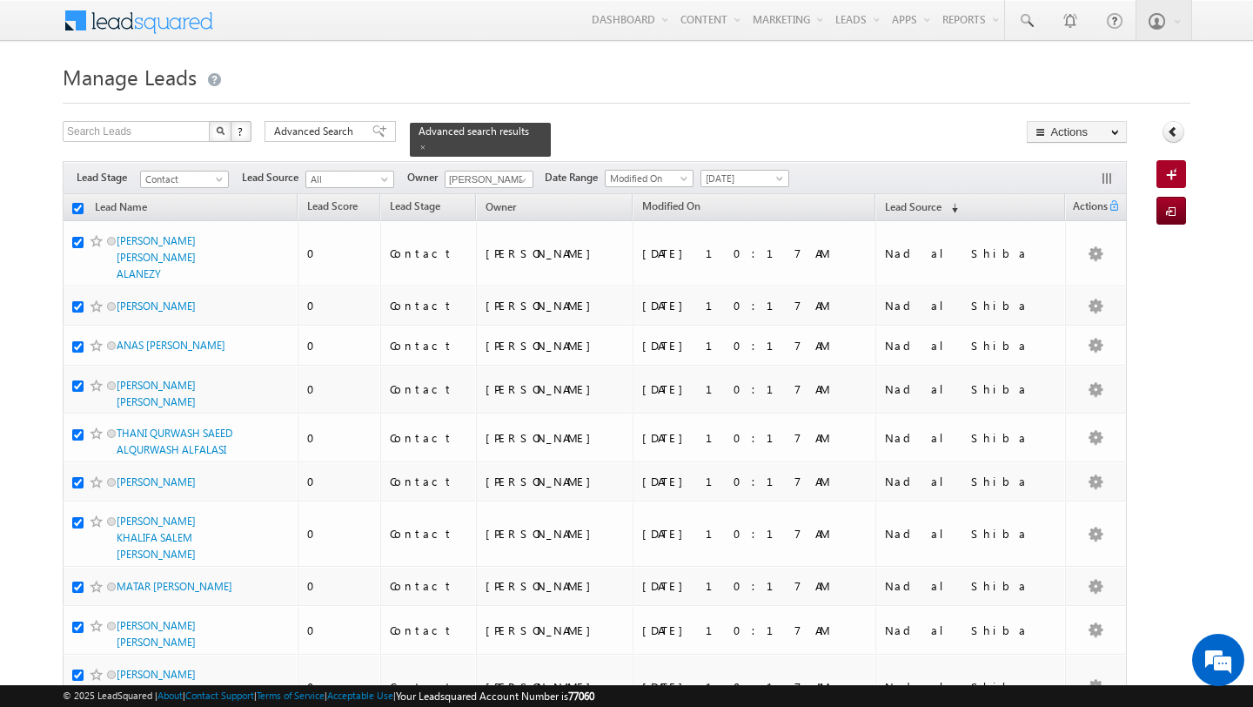
checkbox input "true"
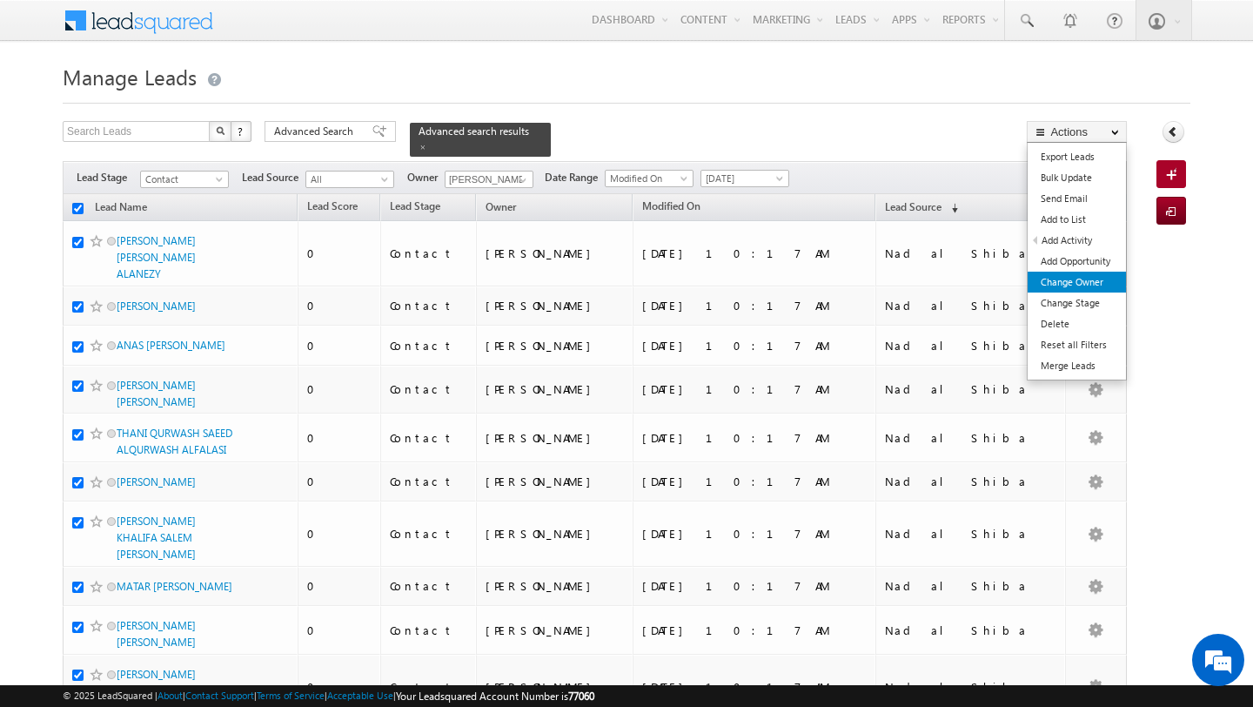
click at [1090, 278] on link "Change Owner" at bounding box center [1077, 282] width 98 height 21
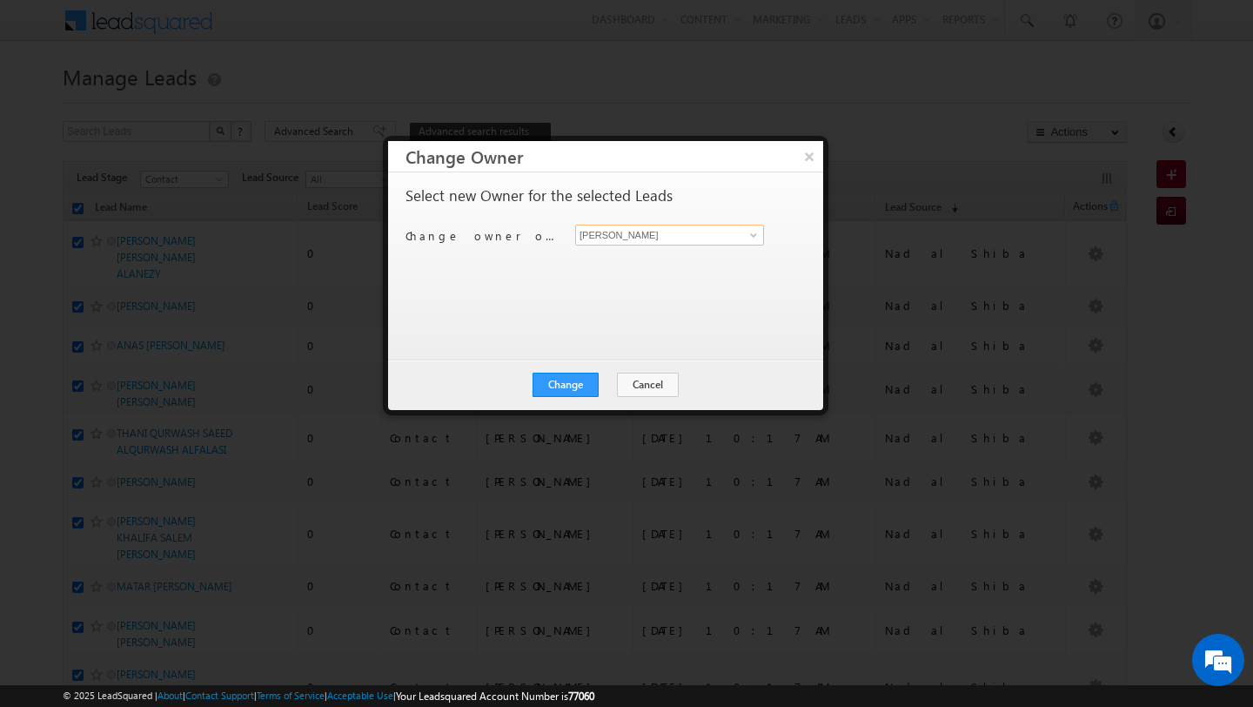
click at [763, 232] on input "[PERSON_NAME]" at bounding box center [669, 235] width 189 height 21
click at [752, 240] on span at bounding box center [754, 235] width 14 height 14
click at [687, 270] on span "[EMAIL_ADDRESS][PERSON_NAME][DOMAIN_NAME]" at bounding box center [660, 269] width 157 height 13
click at [574, 389] on button "Change" at bounding box center [566, 384] width 66 height 24
